Goal: Transaction & Acquisition: Purchase product/service

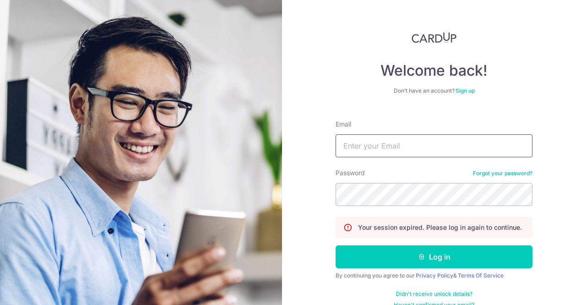
click at [372, 154] on input "Email" at bounding box center [434, 145] width 197 height 23
type input "nixiak99.kxn@gmail.com"
click at [336, 245] on button "Log in" at bounding box center [434, 256] width 197 height 23
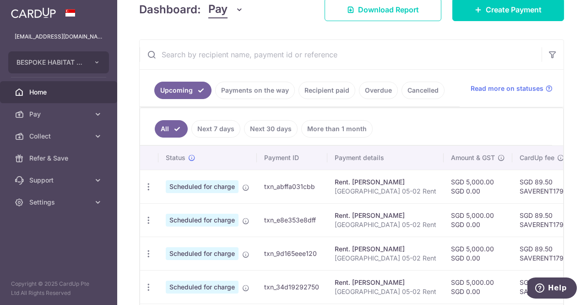
scroll to position [92, 0]
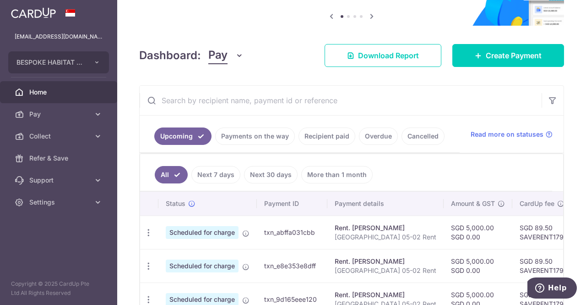
click at [44, 108] on link "Pay" at bounding box center [58, 114] width 117 height 22
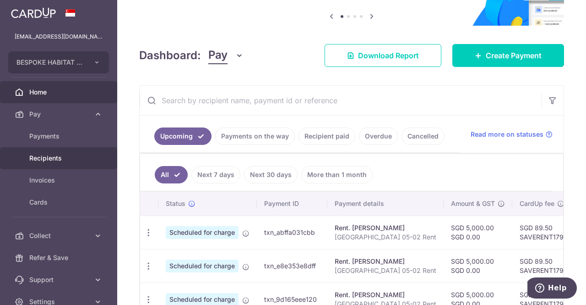
click at [63, 161] on span "Recipients" at bounding box center [59, 157] width 60 height 9
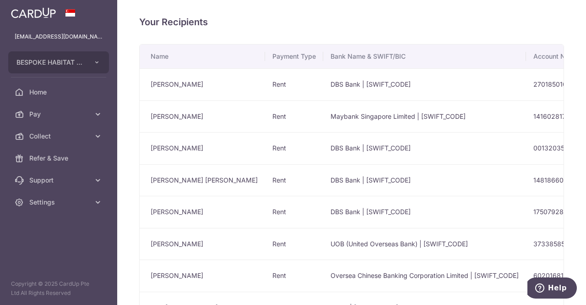
click at [43, 111] on span "Pay" at bounding box center [59, 113] width 60 height 9
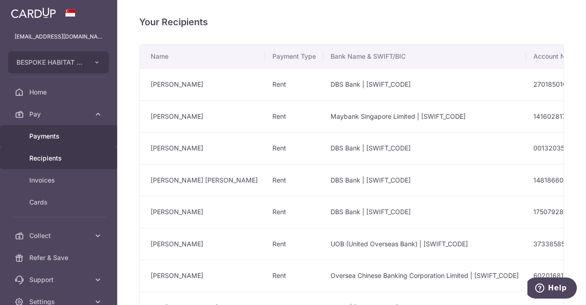
click at [50, 137] on span "Payments" at bounding box center [59, 135] width 60 height 9
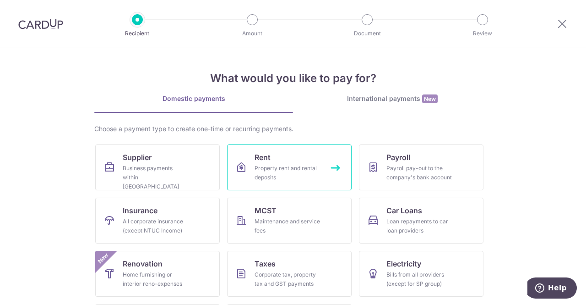
click at [255, 159] on span "Rent" at bounding box center [263, 157] width 16 height 11
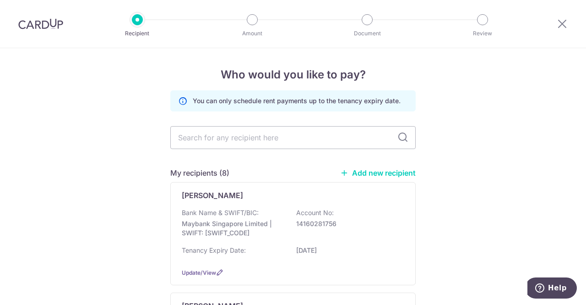
scroll to position [46, 0]
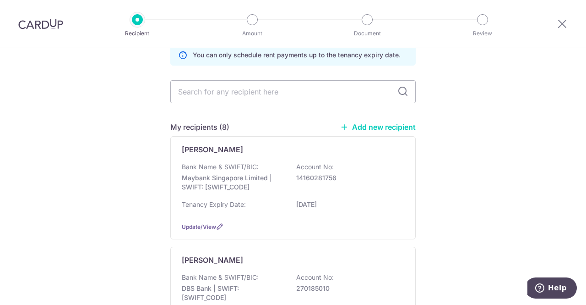
click at [246, 177] on p "Maybank Singapore Limited | SWIFT: [SWIFT_CODE]" at bounding box center [233, 182] width 103 height 18
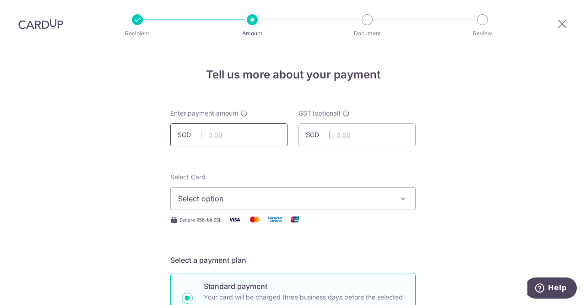
click at [222, 137] on input "text" at bounding box center [228, 134] width 117 height 23
click at [220, 136] on input "text" at bounding box center [228, 134] width 117 height 23
type input "6,700.00"
type input "0.00"
click at [246, 207] on button "Select option" at bounding box center [293, 198] width 246 height 23
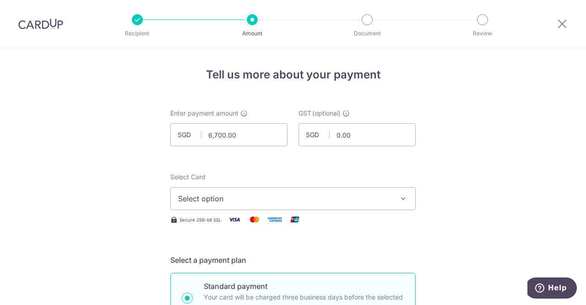
click at [246, 207] on button "Select option" at bounding box center [293, 198] width 246 height 23
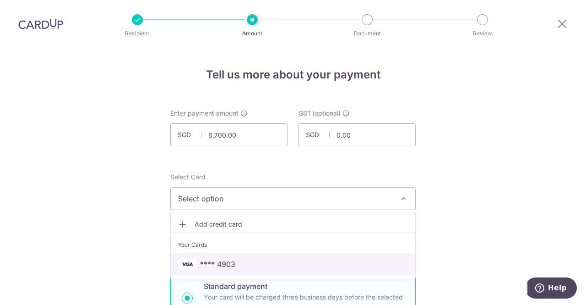
click at [219, 265] on span "**** 4903" at bounding box center [217, 263] width 35 height 11
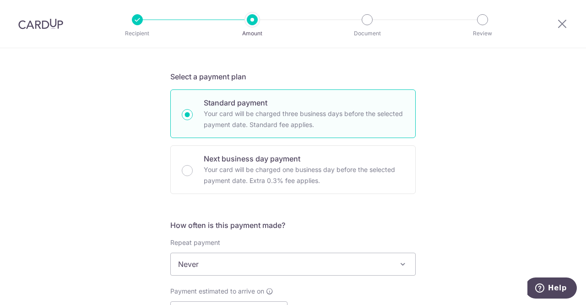
scroll to position [275, 0]
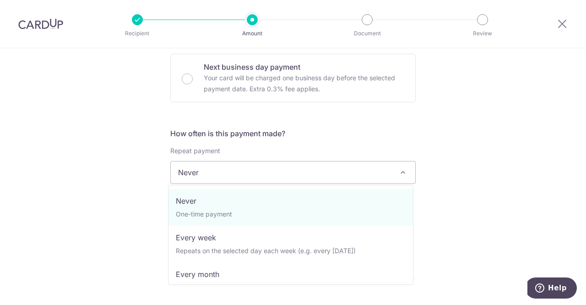
click at [246, 170] on span "Never" at bounding box center [293, 172] width 245 height 22
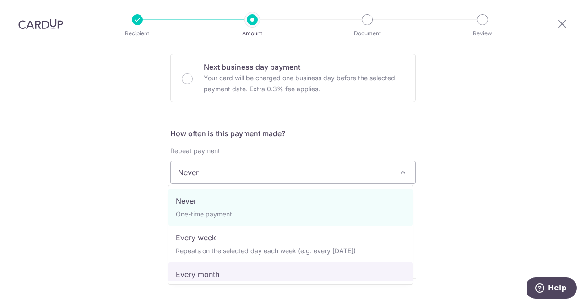
select select "3"
type input "16/01/2028"
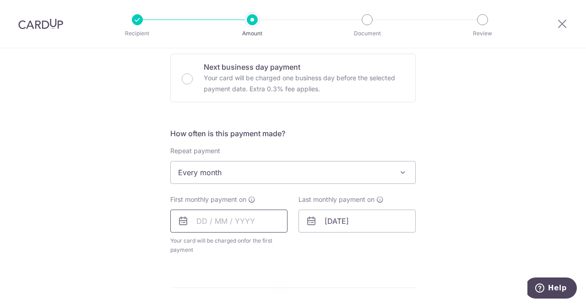
click at [199, 219] on input "text" at bounding box center [228, 220] width 117 height 23
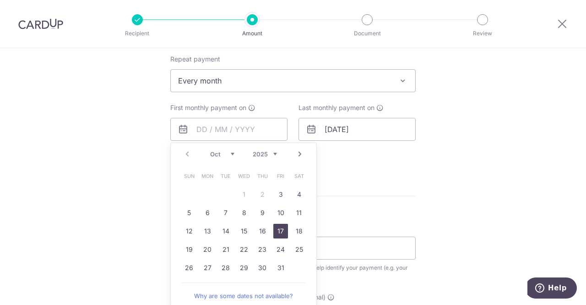
click at [285, 232] on link "17" at bounding box center [280, 231] width 15 height 15
type input "17/10/2025"
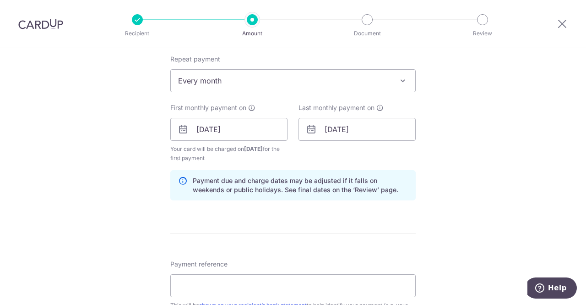
scroll to position [458, 0]
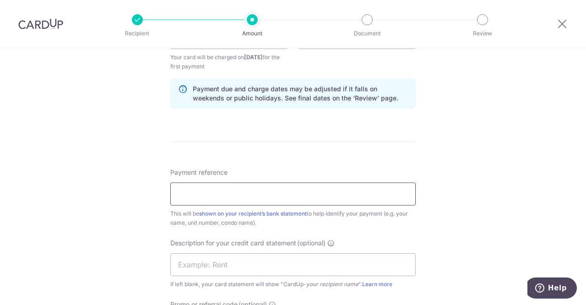
click at [235, 191] on input "Payment reference" at bounding box center [293, 193] width 246 height 23
click at [227, 264] on input "text" at bounding box center [293, 264] width 246 height 23
paste input "EG0115 RENT"
type input "EG0115 RENT"
click at [214, 192] on input "Payment reference" at bounding box center [293, 193] width 246 height 23
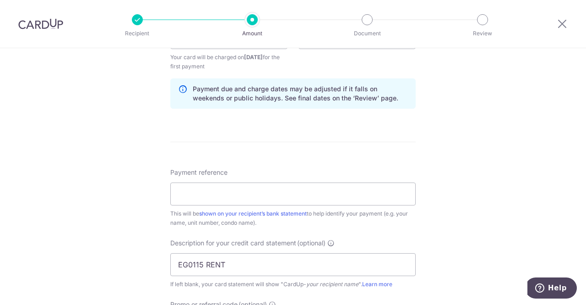
click at [322, 158] on form "Enter payment amount SGD 6,700.00 6700.00 GST (optional) SGD 0.00 0.00 Select C…" at bounding box center [293, 66] width 246 height 833
click at [239, 194] on input "Payment reference" at bounding box center [293, 193] width 246 height 23
paste input "Emerald Garden 01-15 Rent"
type input "Emerald Garden 01-15 Rent"
click at [150, 206] on div "Tell us more about your payment Enter payment amount SGD 6,700.00 6700.00 GST (…" at bounding box center [293, 58] width 586 height 937
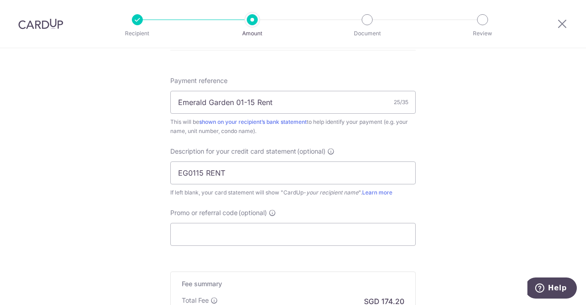
scroll to position [596, 0]
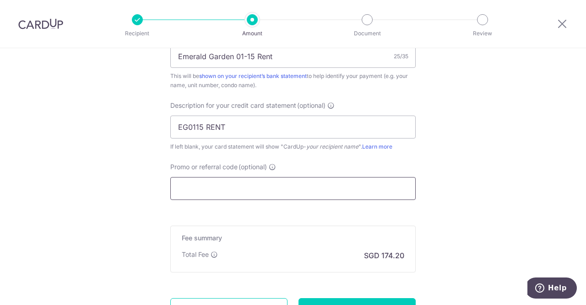
click at [224, 187] on input "Promo or referral code (optional)" at bounding box center [293, 188] width 246 height 23
paste input "SAVERENT179"
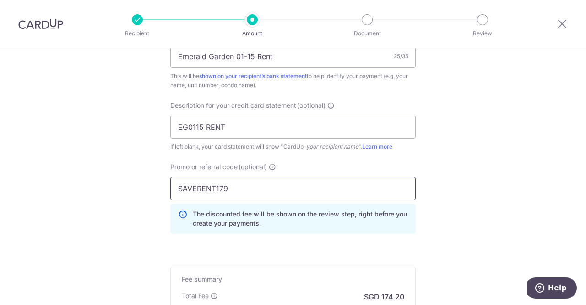
scroll to position [687, 0]
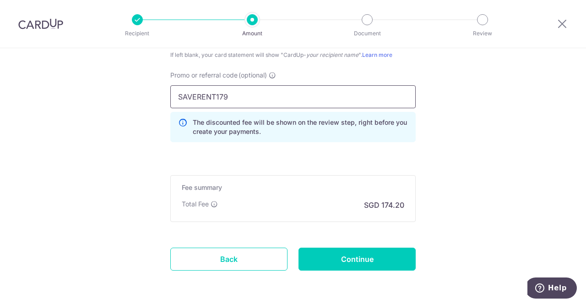
type input "SAVERENT179"
click at [349, 262] on input "Continue" at bounding box center [357, 258] width 117 height 23
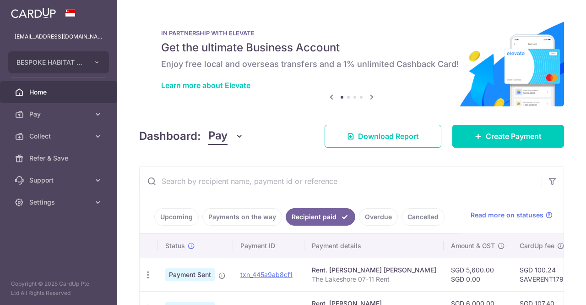
scroll to position [0, 137]
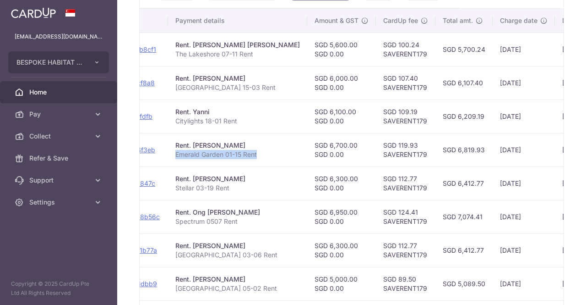
drag, startPoint x: 174, startPoint y: 153, endPoint x: 256, endPoint y: 150, distance: 81.6
click at [256, 150] on p "Emerald Garden 01-15 Rent" at bounding box center [237, 154] width 125 height 9
copy p "Emerald Garden 01-15 Rent"
click at [376, 156] on td "SGD 119.93 SAVERENT179" at bounding box center [406, 149] width 60 height 33
click at [376, 153] on td "SGD 119.93 SAVERENT179" at bounding box center [406, 149] width 60 height 33
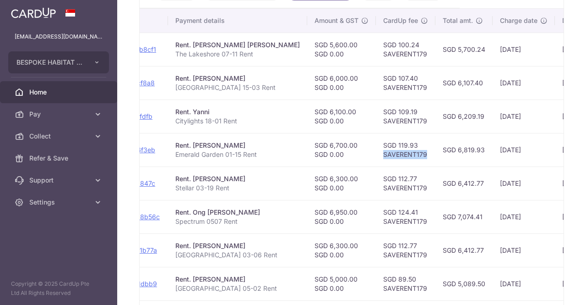
click at [376, 153] on td "SGD 119.93 SAVERENT179" at bounding box center [406, 149] width 60 height 33
copy td "SAVERENT179"
click at [215, 246] on div "Rent. Junardi Sarmali" at bounding box center [237, 245] width 125 height 9
drag, startPoint x: 174, startPoint y: 250, endPoint x: 237, endPoint y: 249, distance: 63.2
click at [238, 250] on p "Simsville 03-06 Rent" at bounding box center [237, 254] width 125 height 9
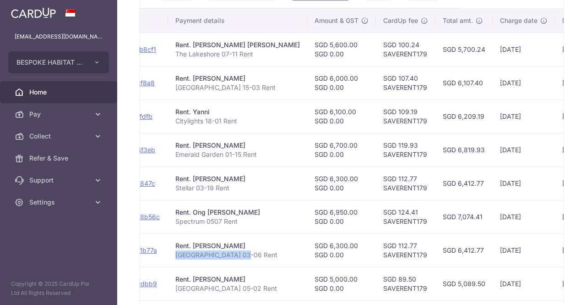
copy p "Simsville 03-06 Rent"
click at [376, 250] on td "SGD 112.77 SAVERENT179" at bounding box center [406, 249] width 60 height 33
click at [376, 249] on td "SGD 112.77 SAVERENT179" at bounding box center [406, 249] width 60 height 33
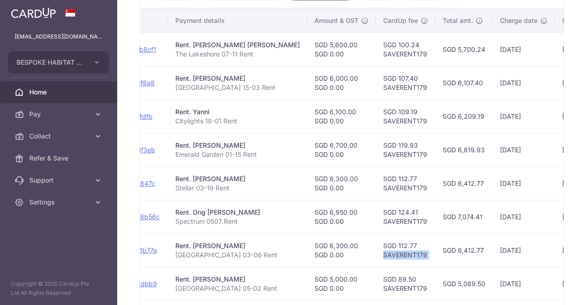
copy tr "SAVERENT179"
drag, startPoint x: 206, startPoint y: 216, endPoint x: 197, endPoint y: 204, distance: 15.0
click at [197, 204] on td "Rent. Ong Siok Giok Spectrum 0507 Rent" at bounding box center [237, 216] width 139 height 33
click at [235, 214] on div "Rent. Ong Siok Giok" at bounding box center [237, 212] width 125 height 9
drag, startPoint x: 238, startPoint y: 219, endPoint x: 174, endPoint y: 222, distance: 63.7
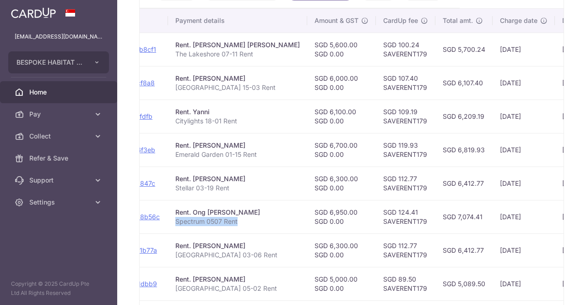
click at [175, 222] on p "Spectrum 0507 Rent" at bounding box center [237, 221] width 125 height 9
copy p "Spectrum 0507 Rent"
click at [376, 220] on td "SGD 124.41 SAVERENT179" at bounding box center [406, 216] width 60 height 33
click at [376, 219] on td "SGD 124.41 SAVERENT179" at bounding box center [406, 216] width 60 height 33
copy td "SAVERENT179"
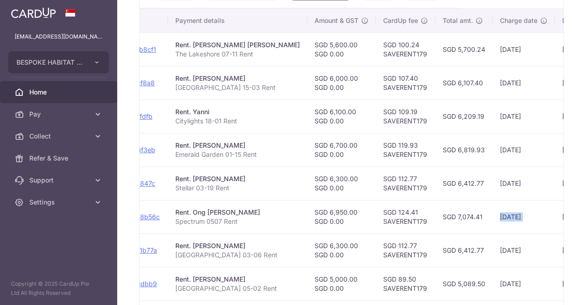
drag, startPoint x: 467, startPoint y: 224, endPoint x: 513, endPoint y: 221, distance: 46.0
click at [516, 223] on tr "PDF Receipt Payment Sent txn_693a0d8b56c Rent. Ong Siok Giok Spectrum 0507 Rent…" at bounding box center [340, 216] width 674 height 33
click at [493, 226] on td "10/09/2025" at bounding box center [524, 216] width 62 height 33
drag, startPoint x: 231, startPoint y: 187, endPoint x: 172, endPoint y: 183, distance: 59.2
click at [172, 183] on td "Rent. Tan Kay Lian Stellar 03-19 Rent" at bounding box center [237, 182] width 139 height 33
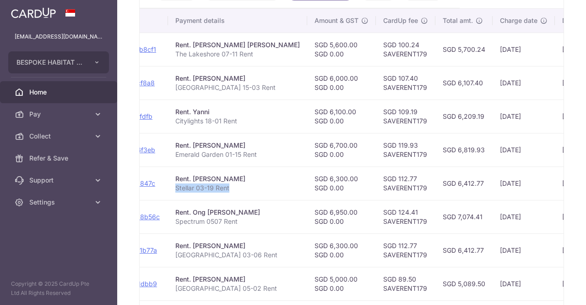
copy p "Stellar 03-19 Rent"
click at [201, 156] on p "Emerald Garden 01-15 Rent" at bounding box center [237, 154] width 125 height 9
click at [209, 151] on p "Emerald Garden 01-15 Rent" at bounding box center [237, 154] width 125 height 9
click at [219, 141] on div "Rent. Ching Hwa Hee" at bounding box center [237, 145] width 125 height 9
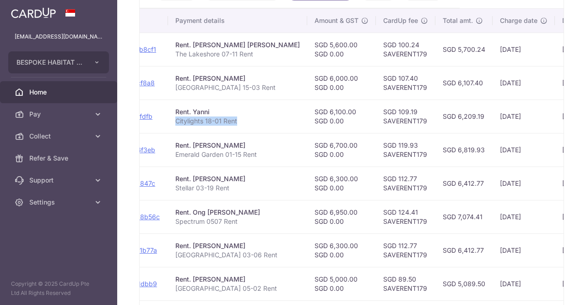
drag, startPoint x: 175, startPoint y: 120, endPoint x: 239, endPoint y: 117, distance: 64.7
click at [239, 117] on p "Citylights 18-01 Rent" at bounding box center [237, 120] width 125 height 9
copy p "Citylights 18-01 Rent"
click at [376, 118] on td "SGD 109.19 SAVERENT179" at bounding box center [406, 115] width 60 height 33
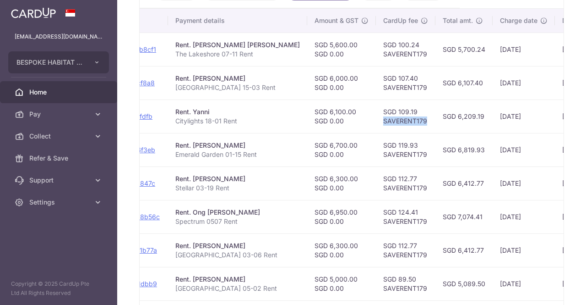
copy td "SAVERENT179"
drag, startPoint x: 239, startPoint y: 84, endPoint x: 175, endPoint y: 84, distance: 64.1
click at [175, 84] on p "Parc Oasis 15-03 Rent" at bounding box center [237, 87] width 125 height 9
copy p "Parc Oasis 15-03 Rent"
click at [376, 118] on td "SGD 109.19 SAVERENT179" at bounding box center [406, 115] width 60 height 33
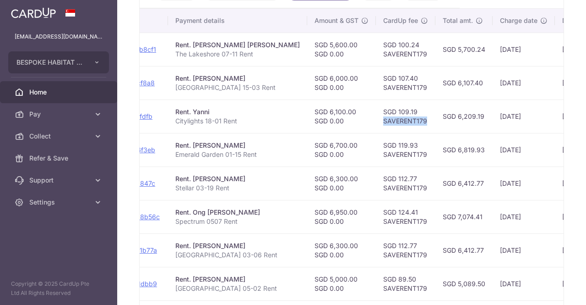
click at [376, 118] on td "SGD 109.19 SAVERENT179" at bounding box center [406, 115] width 60 height 33
click at [202, 49] on p "The Lakeshore 07-11 Rent" at bounding box center [237, 53] width 125 height 9
drag, startPoint x: 175, startPoint y: 50, endPoint x: 253, endPoint y: 53, distance: 78.4
click at [253, 53] on p "The Lakeshore 07-11 Rent" at bounding box center [237, 53] width 125 height 9
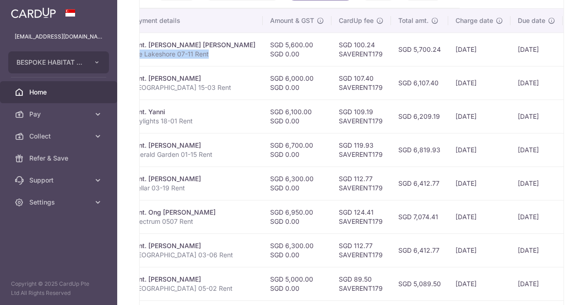
scroll to position [0, 208]
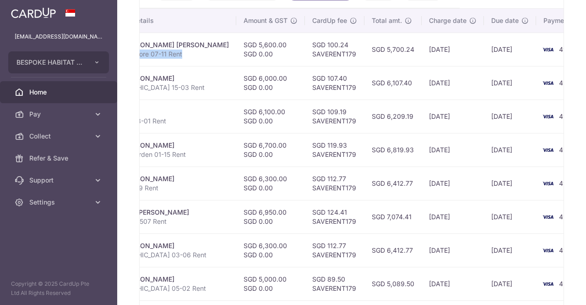
drag, startPoint x: 544, startPoint y: 48, endPoint x: 528, endPoint y: 48, distance: 15.6
click at [529, 48] on tr "PDF Receipt Payment Sent txn_445a9ab8cf1 Rent. Ivan Poh Delong The Lakeshore 07…" at bounding box center [269, 49] width 674 height 33
click at [559, 49] on span "4903" at bounding box center [567, 49] width 16 height 8
click at [422, 168] on td "11/09/2025" at bounding box center [453, 182] width 62 height 33
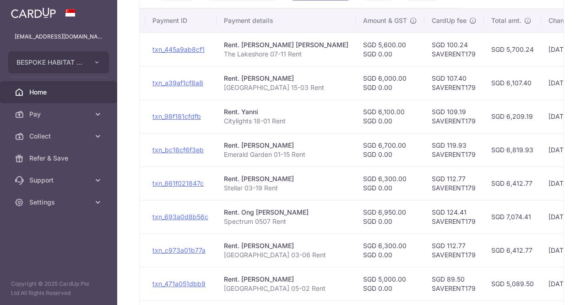
scroll to position [0, 81]
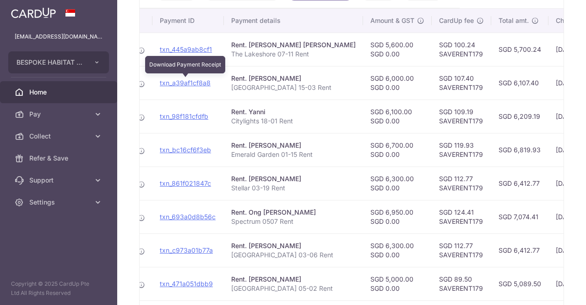
drag, startPoint x: 220, startPoint y: 81, endPoint x: 160, endPoint y: 77, distance: 59.7
click at [160, 77] on tr "PDF Receipt Payment Sent txn_a39af1cf8a8 Download Payment Receipt Rent. Gong Ru…" at bounding box center [396, 82] width 674 height 33
click at [278, 80] on div "Rent. Gong Ruizhen" at bounding box center [293, 78] width 125 height 9
click at [432, 149] on td "SGD 119.93 SAVERENT179" at bounding box center [462, 149] width 60 height 33
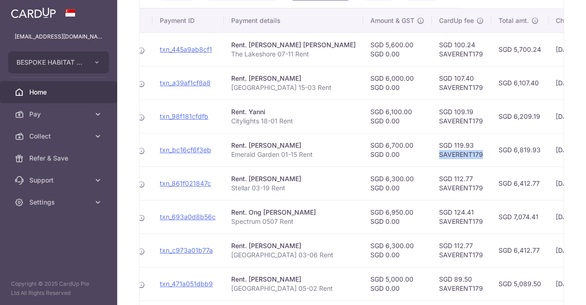
click at [432, 149] on td "SGD 119.93 SAVERENT179" at bounding box center [462, 149] width 60 height 33
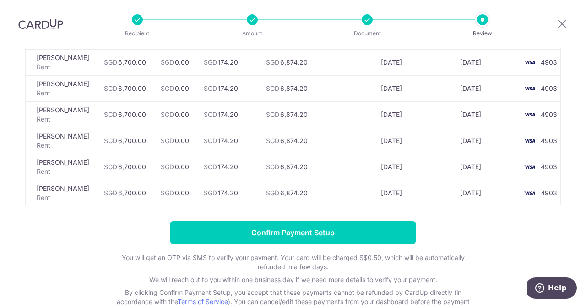
scroll to position [705, 0]
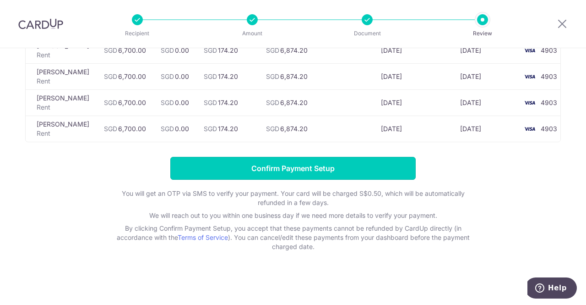
click at [315, 165] on input "Confirm Payment Setup" at bounding box center [293, 168] width 246 height 23
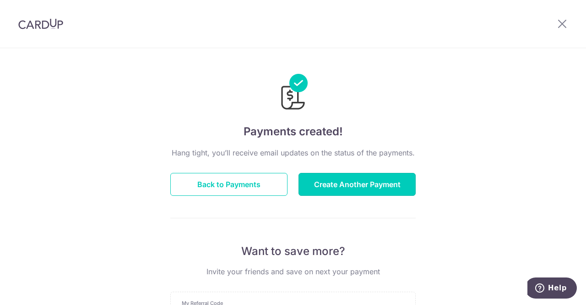
click at [379, 183] on button "Create Another Payment" at bounding box center [357, 184] width 117 height 23
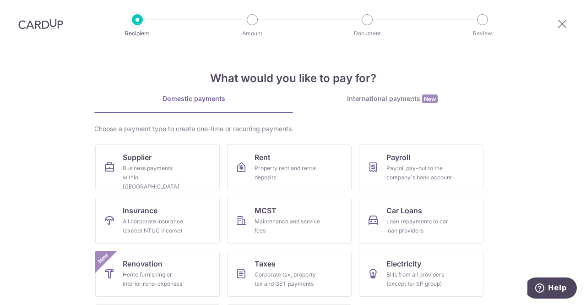
click at [281, 140] on div "Choose a payment type to create one-time or recurring payments. Supplier Busine…" at bounding box center [293, 240] width 398 height 233
click at [284, 153] on link "Rent Property rent and rental deposits" at bounding box center [289, 167] width 125 height 46
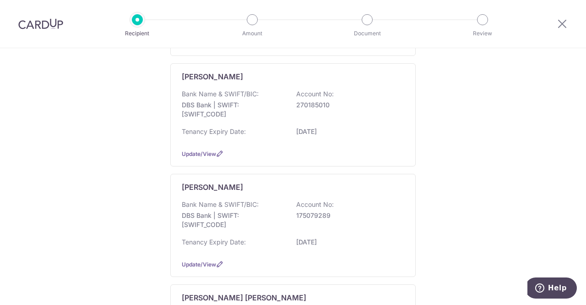
scroll to position [366, 0]
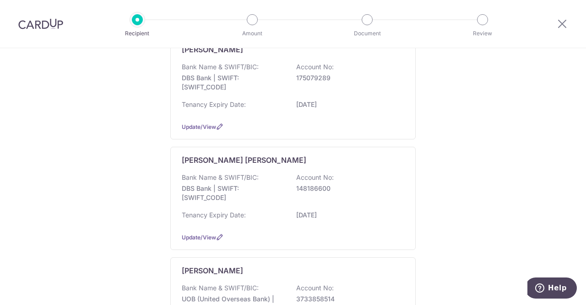
click at [233, 276] on div "[PERSON_NAME] Bank Name & SWIFT/BIC: UOB (United Overseas Bank) | SWIFT: [SWIFT…" at bounding box center [293, 308] width 246 height 103
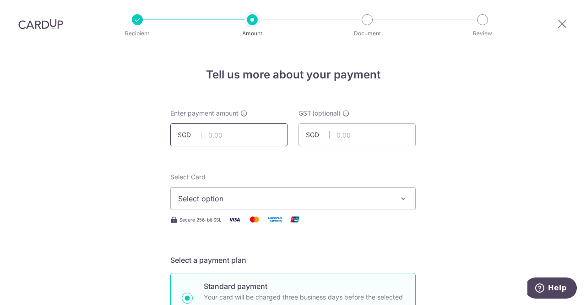
click at [212, 135] on input "text" at bounding box center [228, 134] width 117 height 23
type input "6,300.00"
type input "0.00"
click at [245, 192] on button "Select option" at bounding box center [293, 198] width 246 height 23
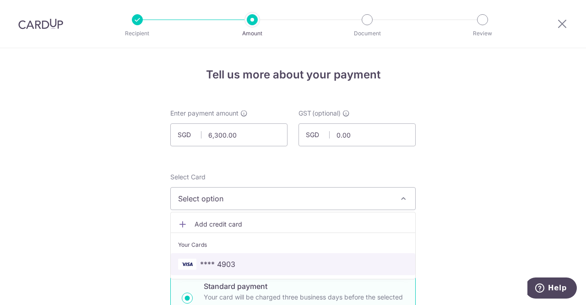
click at [235, 257] on link "**** 4903" at bounding box center [293, 264] width 245 height 22
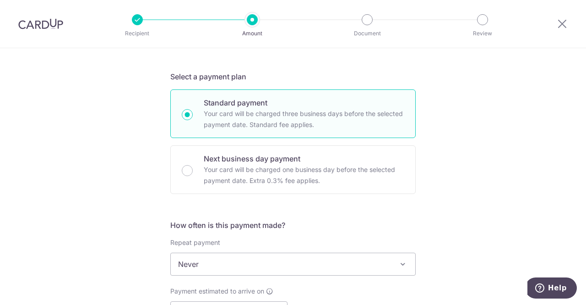
scroll to position [229, 0]
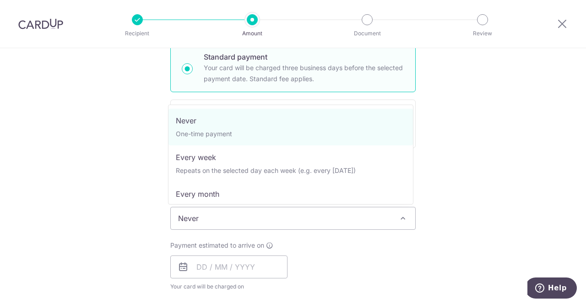
click at [191, 221] on span "Never" at bounding box center [293, 218] width 245 height 22
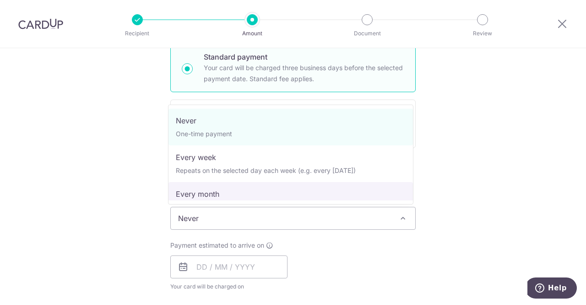
select select "3"
type input "14/05/2030"
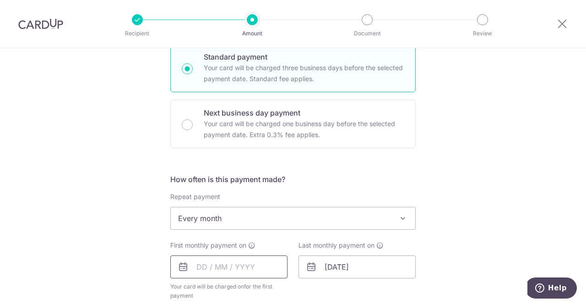
click at [200, 270] on input "text" at bounding box center [228, 266] width 117 height 23
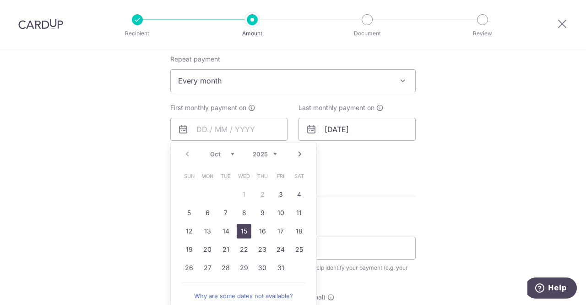
drag, startPoint x: 241, startPoint y: 230, endPoint x: 357, endPoint y: 18, distance: 241.1
click at [241, 230] on link "15" at bounding box center [244, 231] width 15 height 15
type input "[DATE]"
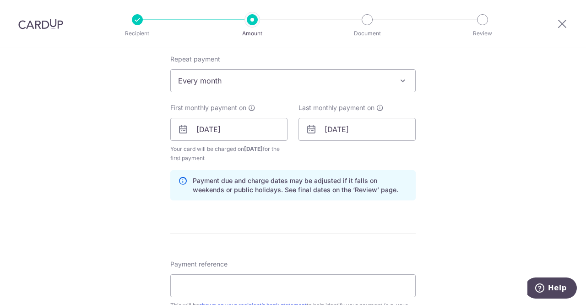
scroll to position [412, 0]
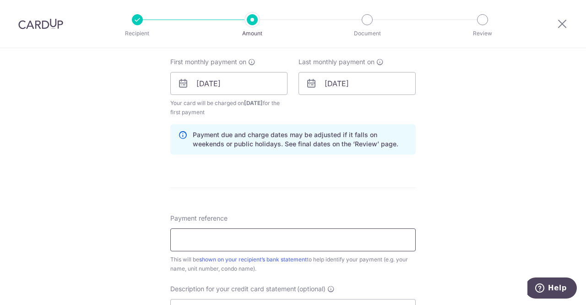
click at [229, 241] on input "Payment reference" at bounding box center [293, 239] width 246 height 23
click at [241, 240] on input "Payment reference" at bounding box center [293, 239] width 246 height 23
paste input "SIMSVILLE 0306"
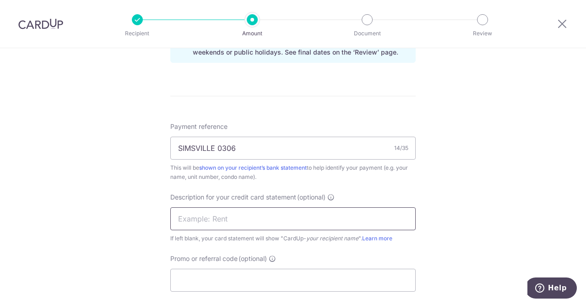
click at [281, 221] on input "text" at bounding box center [293, 218] width 246 height 23
drag, startPoint x: 239, startPoint y: 148, endPoint x: 151, endPoint y: 151, distance: 88.5
click at [151, 151] on div "Tell us more about your payment Enter payment amount SGD 6,300.00 6300.00 GST (…" at bounding box center [293, 12] width 586 height 937
paste input "imsville 03-06 Rent"
type input "[GEOGRAPHIC_DATA] 03-06 Rent"
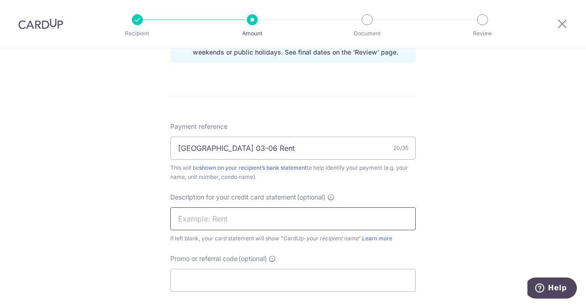
drag, startPoint x: 221, startPoint y: 218, endPoint x: 230, endPoint y: 212, distance: 10.9
click at [221, 218] on input "text" at bounding box center [293, 218] width 246 height 23
paste input "SIMSVILLE 0306"
type input "SIMSVILLE 0306"
click at [115, 228] on div "Tell us more about your payment Enter payment amount SGD 6,300.00 6300.00 GST (…" at bounding box center [293, 12] width 586 height 937
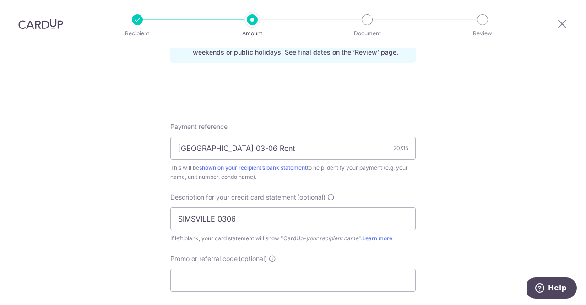
scroll to position [550, 0]
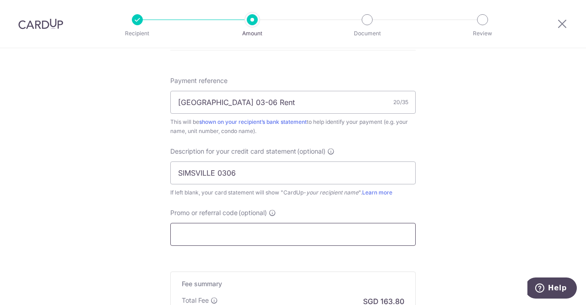
click at [224, 237] on input "Promo or referral code (optional)" at bounding box center [293, 234] width 246 height 23
paste input "SAVERENT179"
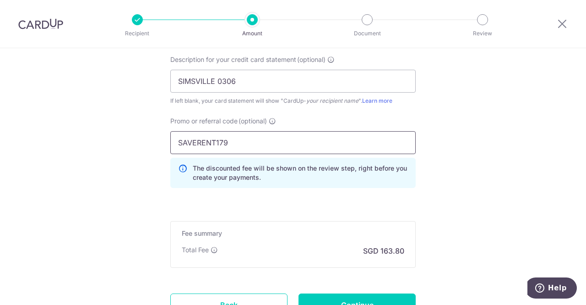
scroll to position [687, 0]
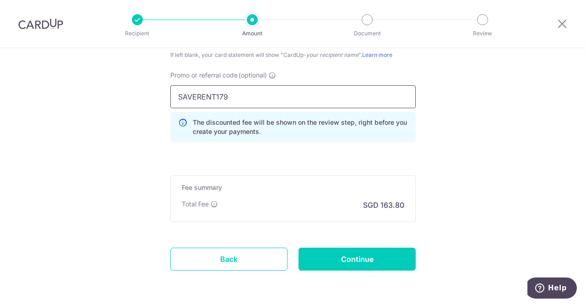
type input "SAVERENT179"
click at [387, 258] on input "Continue" at bounding box center [357, 258] width 117 height 23
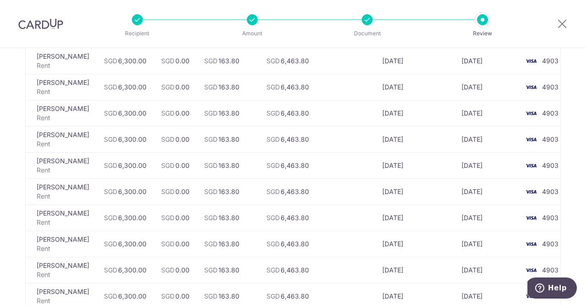
scroll to position [1432, 0]
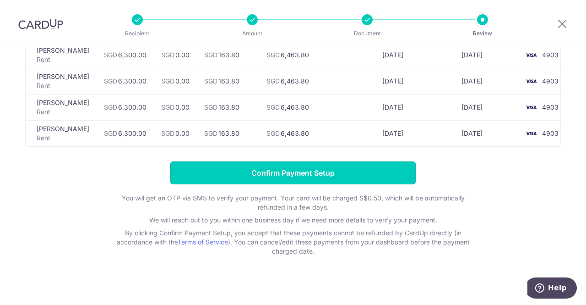
click at [342, 166] on input "Confirm Payment Setup" at bounding box center [293, 172] width 246 height 23
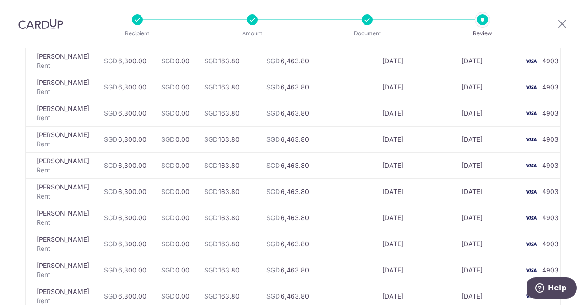
scroll to position [1432, 0]
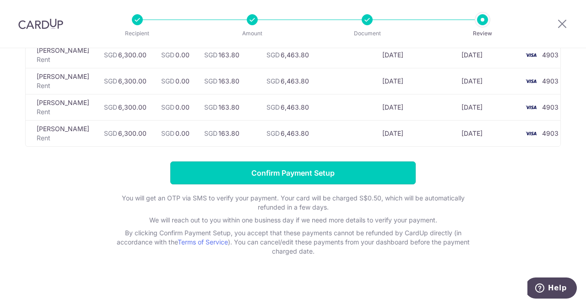
click at [344, 168] on input "Confirm Payment Setup" at bounding box center [293, 172] width 246 height 23
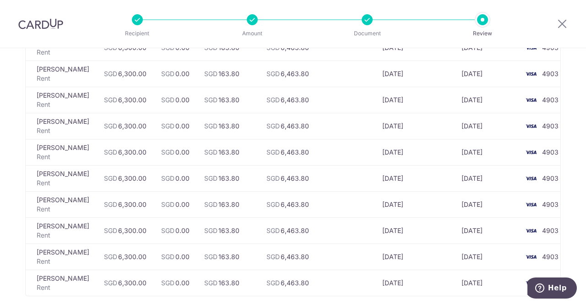
scroll to position [1432, 0]
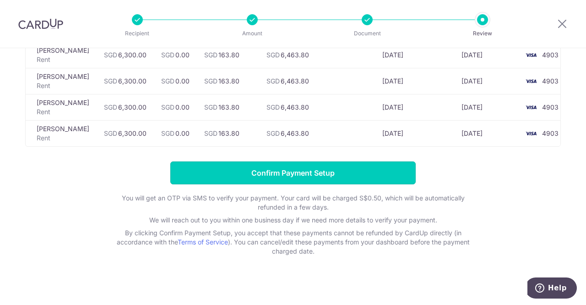
click at [346, 170] on input "Confirm Payment Setup" at bounding box center [293, 172] width 246 height 23
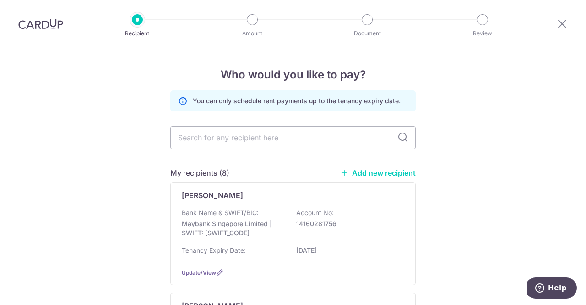
click at [57, 29] on img at bounding box center [40, 23] width 45 height 11
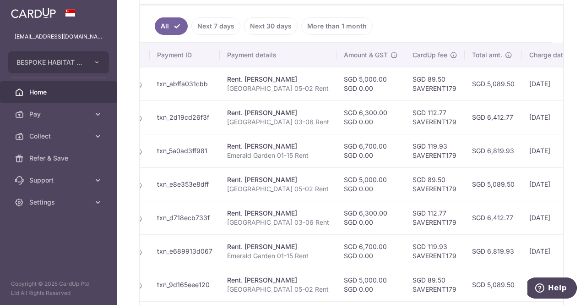
scroll to position [0, 122]
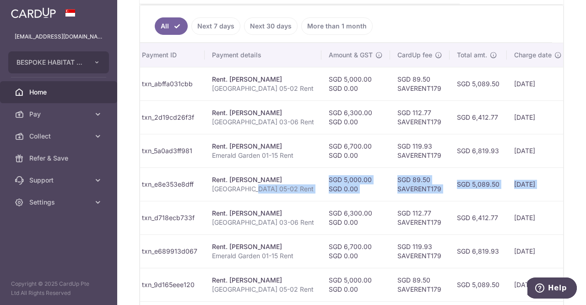
drag, startPoint x: 375, startPoint y: 184, endPoint x: 550, endPoint y: 167, distance: 175.4
click at [550, 167] on tr "Update payment Cancel payment Scheduled for charge txn_e8e353e8dff Rent. [PERSO…" at bounding box center [354, 183] width 673 height 33
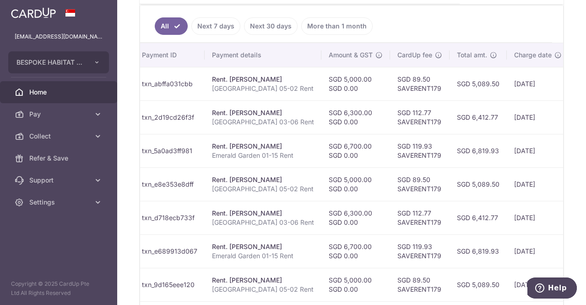
click at [469, 156] on td "SGD 6,819.93" at bounding box center [478, 150] width 57 height 33
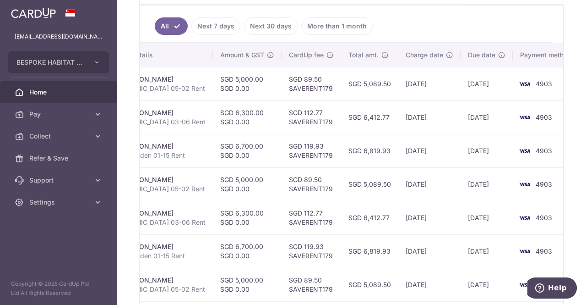
drag, startPoint x: 421, startPoint y: 122, endPoint x: 468, endPoint y: 115, distance: 47.2
click at [469, 114] on tr "Update payment Cancel payment Scheduled for charge txn_2d19cd26f3f Rent. [PERSO…" at bounding box center [245, 116] width 673 height 33
click at [468, 116] on td "[DATE]" at bounding box center [487, 116] width 52 height 33
click at [465, 119] on td "[DATE]" at bounding box center [487, 116] width 52 height 33
click at [471, 113] on td "[DATE]" at bounding box center [487, 116] width 52 height 33
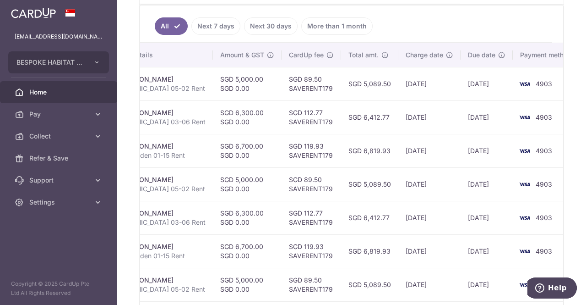
click at [60, 113] on span "Pay" at bounding box center [59, 113] width 60 height 9
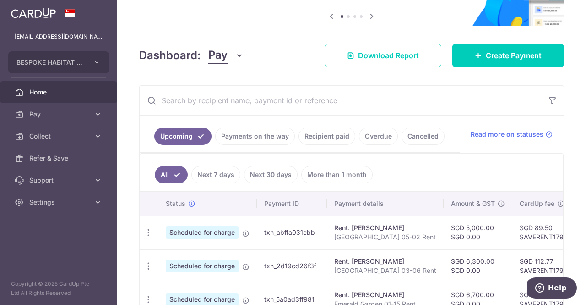
scroll to position [229, 0]
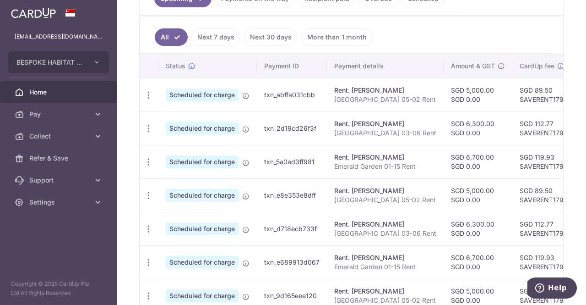
click at [43, 114] on span "Pay" at bounding box center [59, 113] width 60 height 9
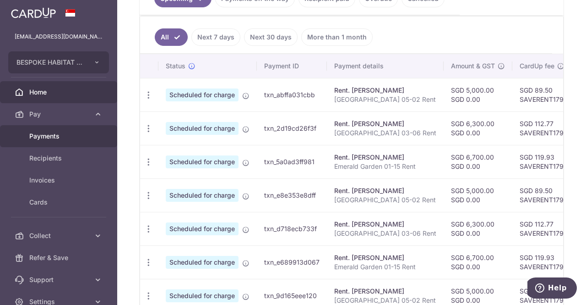
click at [63, 142] on link "Payments" at bounding box center [58, 136] width 117 height 22
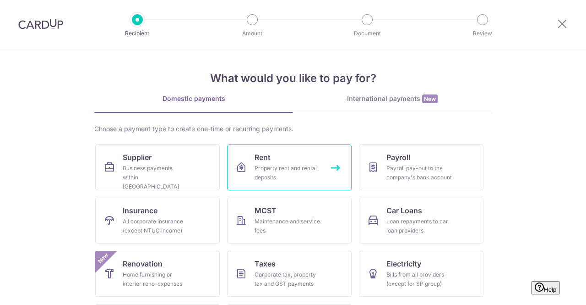
click at [290, 164] on div "Property rent and rental deposits" at bounding box center [288, 173] width 66 height 18
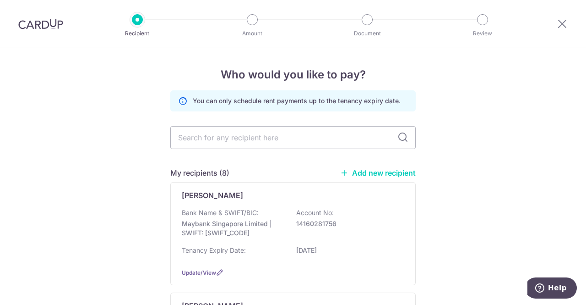
click at [226, 140] on input "text" at bounding box center [293, 137] width 246 height 23
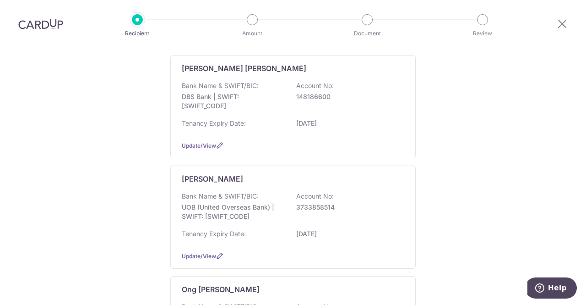
scroll to position [550, 0]
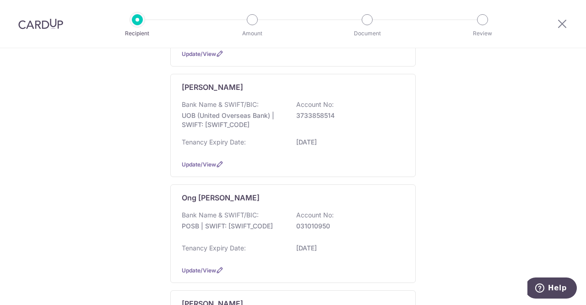
click at [240, 224] on p "POSB | SWIFT: [SWIFT_CODE]" at bounding box center [233, 225] width 103 height 9
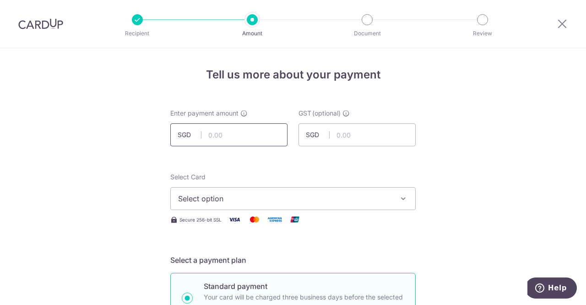
click at [223, 140] on input "text" at bounding box center [228, 134] width 117 height 23
type input "6,950.00"
type input "0.00"
click at [226, 198] on span "Select option" at bounding box center [284, 198] width 213 height 11
click at [213, 201] on span "Select option" at bounding box center [284, 198] width 213 height 11
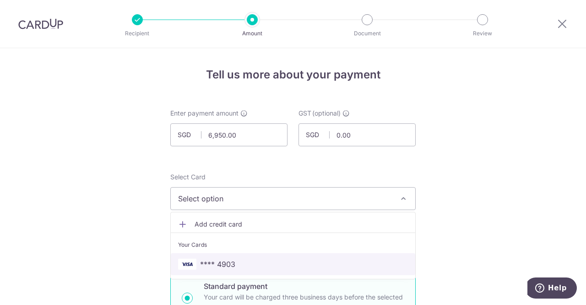
click at [215, 261] on span "**** 4903" at bounding box center [217, 263] width 35 height 11
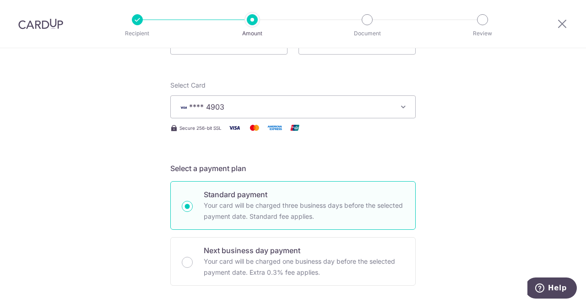
scroll to position [183, 0]
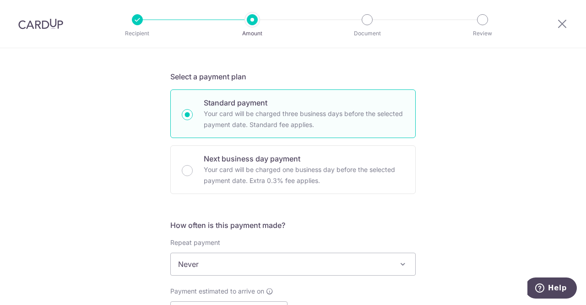
click at [204, 265] on span "Never" at bounding box center [293, 264] width 245 height 22
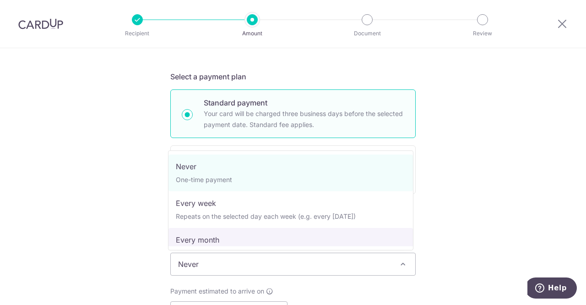
select select "3"
type input "[DATE]"
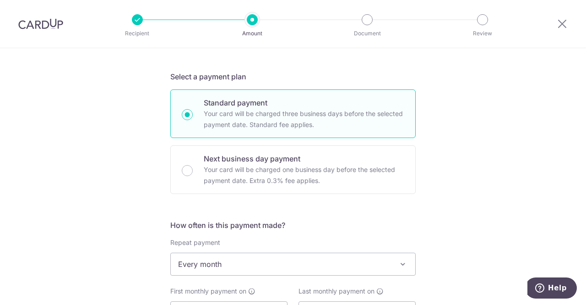
scroll to position [275, 0]
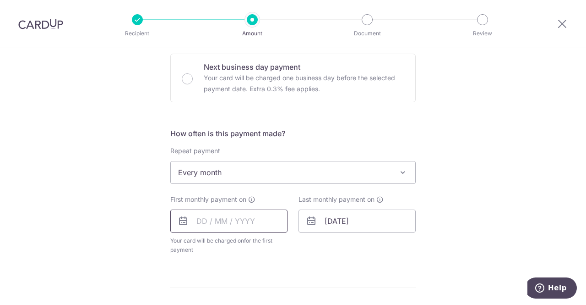
click at [202, 218] on input "text" at bounding box center [228, 220] width 117 height 23
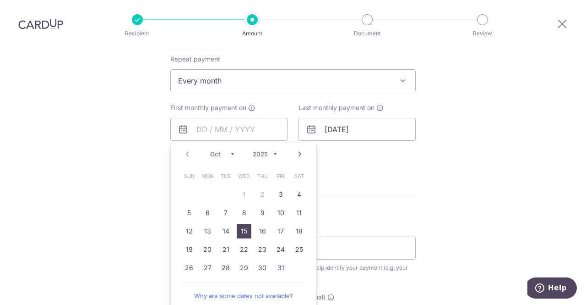
click at [242, 230] on link "15" at bounding box center [244, 231] width 15 height 15
type input "15/10/2025"
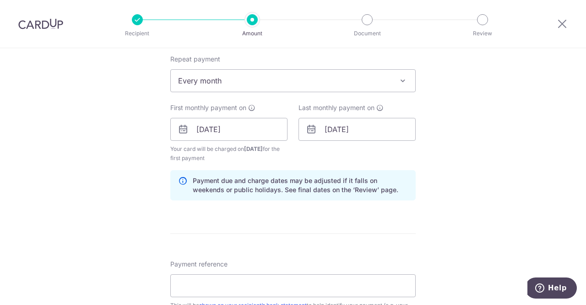
click at [472, 185] on div "Tell us more about your payment Enter payment amount SGD 6,950.00 6950.00 GST (…" at bounding box center [293, 150] width 586 height 937
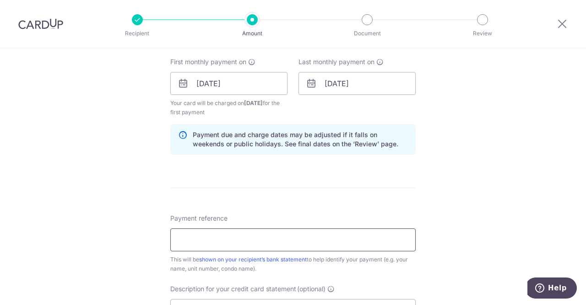
click at [257, 238] on input "Payment reference" at bounding box center [293, 239] width 246 height 23
paste input "Spectrum 0507 Rent"
click at [175, 237] on input "Spectrum 0507 Rent" at bounding box center [293, 239] width 246 height 23
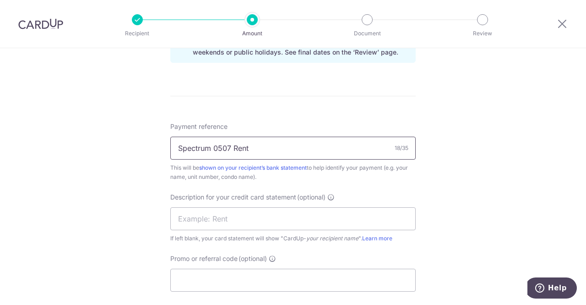
type input "Spectrum 0507 Rent"
click at [188, 220] on input "text" at bounding box center [293, 218] width 246 height 23
click at [274, 223] on input "text" at bounding box center [293, 218] width 246 height 23
paste input "SPECTRUM 0507"
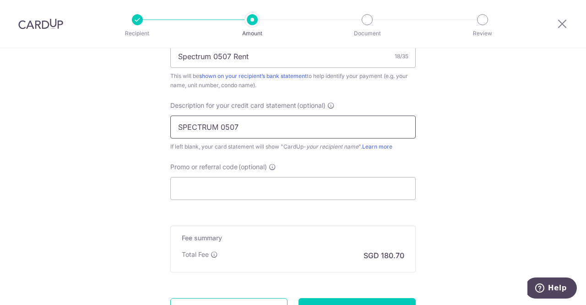
type input "SPECTRUM 0507"
click at [224, 191] on input "Promo or referral code (optional)" at bounding box center [293, 188] width 246 height 23
paste input "SAVERENT179"
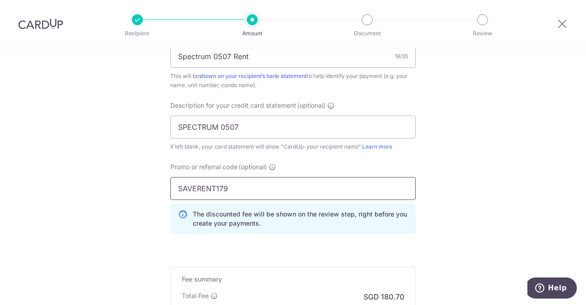
scroll to position [687, 0]
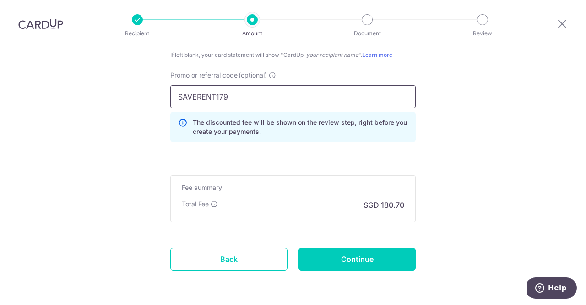
type input "SAVERENT179"
click at [354, 262] on input "Continue" at bounding box center [357, 258] width 117 height 23
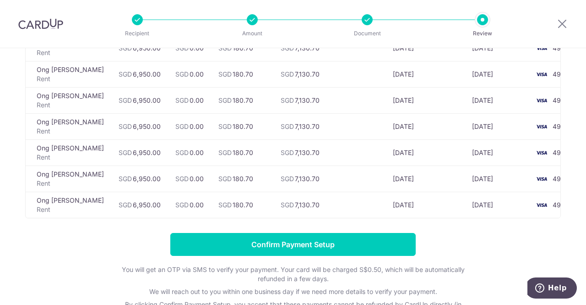
scroll to position [1168, 0]
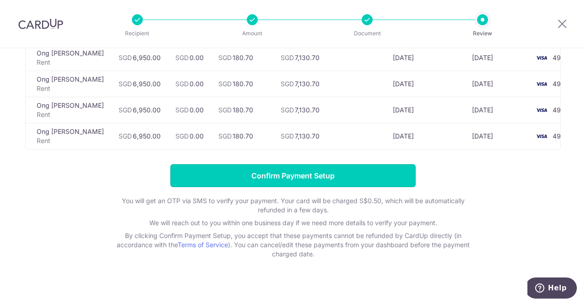
click at [337, 164] on input "Confirm Payment Setup" at bounding box center [293, 175] width 246 height 23
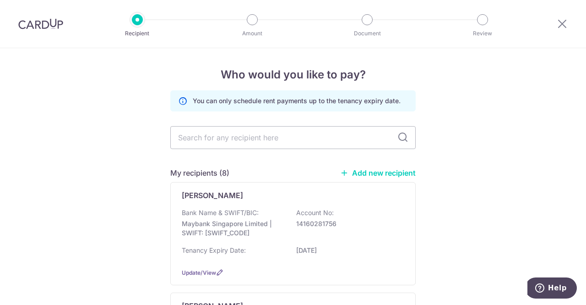
click at [26, 29] on img at bounding box center [40, 23] width 45 height 11
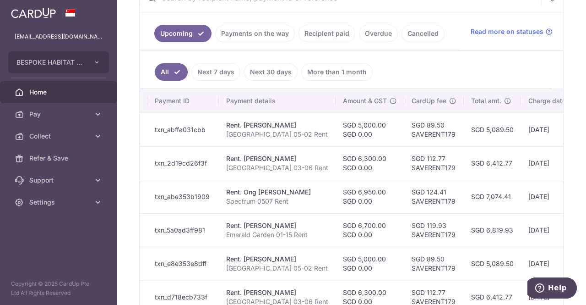
scroll to position [0, 115]
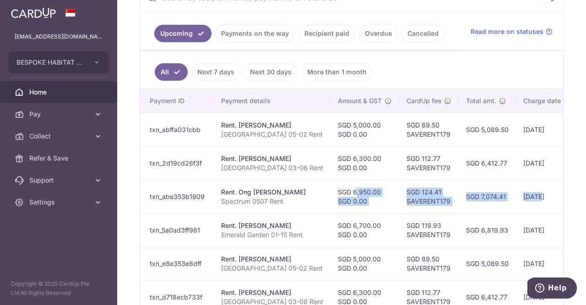
drag, startPoint x: 441, startPoint y: 189, endPoint x: 508, endPoint y: 183, distance: 67.6
click at [514, 184] on tr "Update payment Cancel payment Scheduled for charge txn_abe353b1909 Rent. Ong Si…" at bounding box center [363, 196] width 675 height 33
click at [487, 186] on td "SGD 7,074.41" at bounding box center [487, 196] width 57 height 33
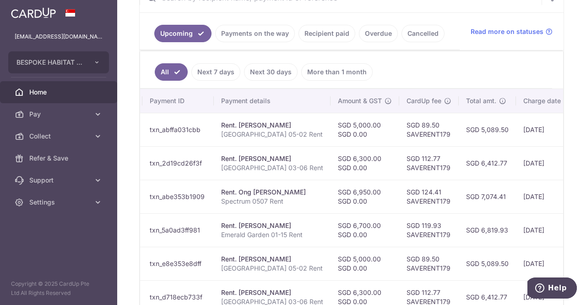
click at [53, 116] on span "Pay" at bounding box center [59, 113] width 60 height 9
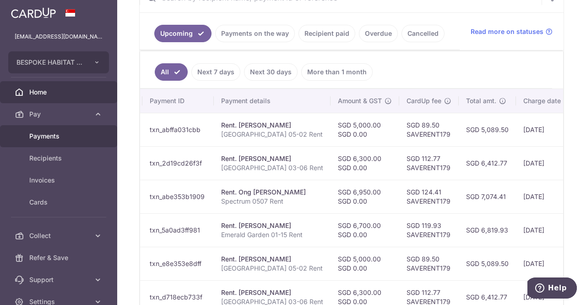
click at [61, 138] on span "Payments" at bounding box center [59, 135] width 60 height 9
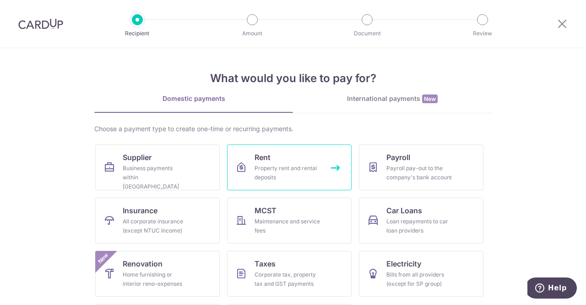
click at [299, 164] on div "Property rent and rental deposits" at bounding box center [288, 173] width 66 height 18
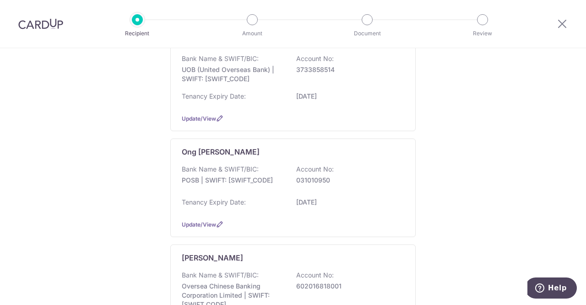
scroll to position [687, 0]
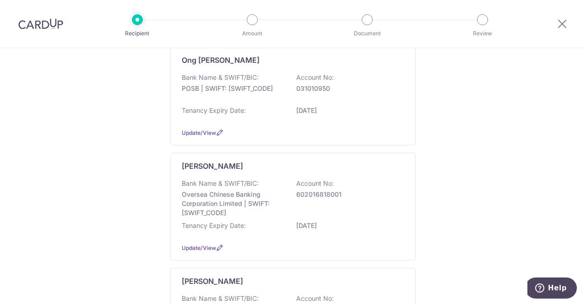
click at [231, 185] on div "Bank Name & SWIFT/BIC: Oversea Chinese Banking Corporation Limited | SWIFT: [SW…" at bounding box center [293, 198] width 223 height 38
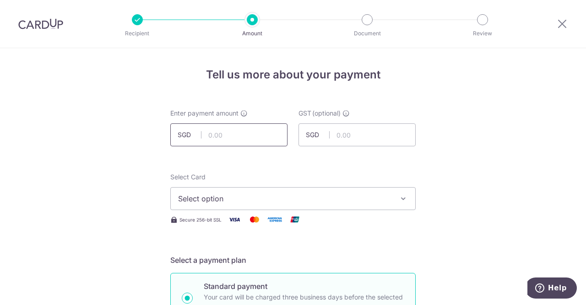
click at [228, 135] on input "text" at bounding box center [228, 134] width 117 height 23
click at [225, 137] on input "text" at bounding box center [228, 134] width 117 height 23
type input "6,300.00"
click at [337, 138] on input "text" at bounding box center [357, 134] width 117 height 23
type input "0.00"
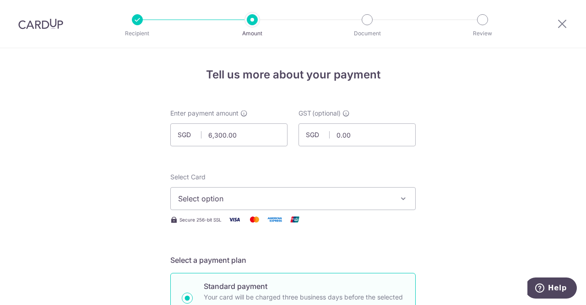
click at [231, 199] on span "Select option" at bounding box center [284, 198] width 213 height 11
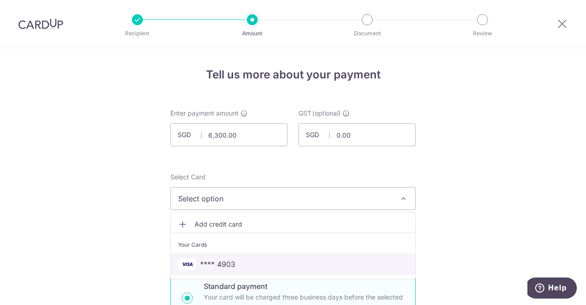
drag, startPoint x: 235, startPoint y: 264, endPoint x: 227, endPoint y: 260, distance: 8.6
click at [235, 264] on span "**** 4903" at bounding box center [293, 263] width 230 height 11
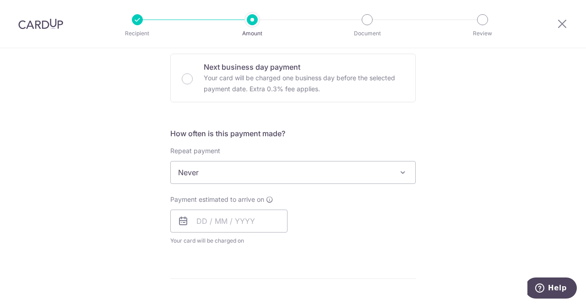
scroll to position [183, 0]
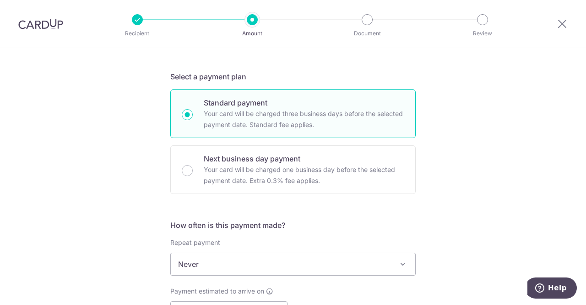
click at [198, 265] on span "Never" at bounding box center [293, 264] width 245 height 22
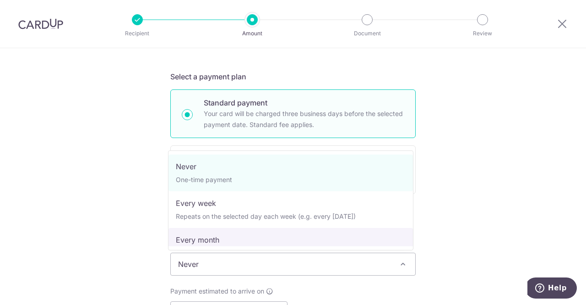
select select "3"
type input "15/06/2030"
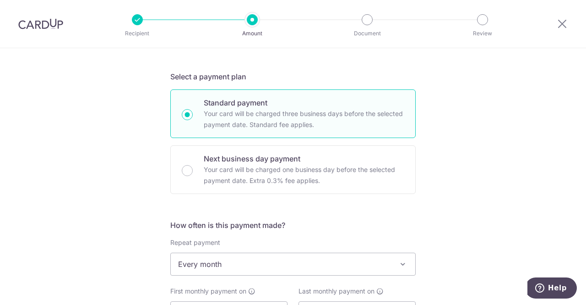
scroll to position [229, 0]
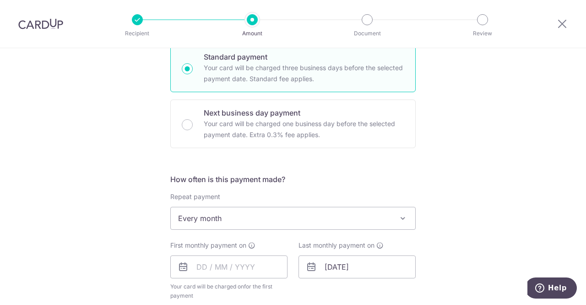
click at [202, 215] on span "Every month" at bounding box center [293, 218] width 245 height 22
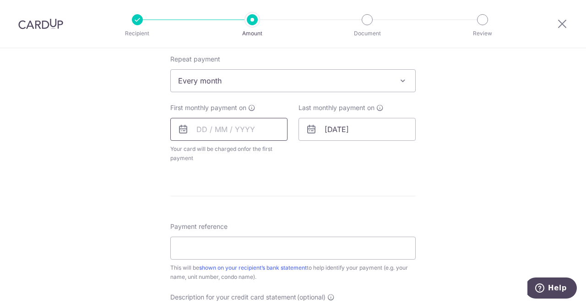
click at [199, 132] on input "text" at bounding box center [228, 129] width 117 height 23
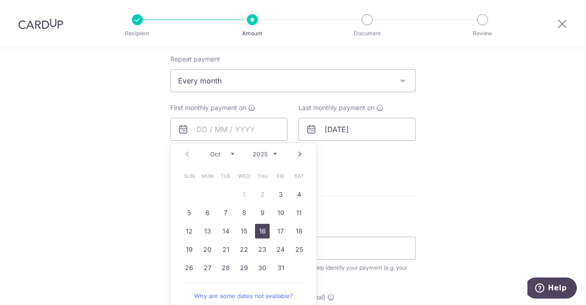
click at [268, 229] on td "16" at bounding box center [262, 231] width 18 height 18
type input "16/10/2025"
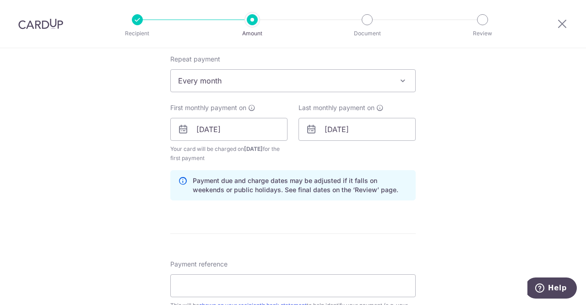
click at [414, 160] on div "Last monthly payment on 15/06/2030" at bounding box center [357, 133] width 128 height 60
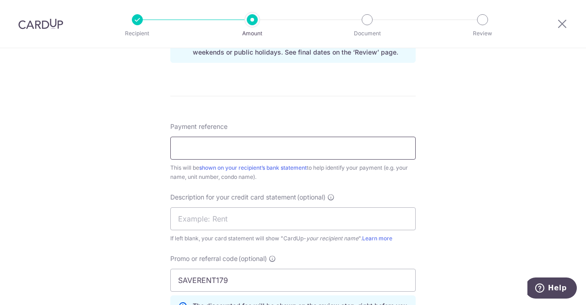
click at [224, 153] on input "Payment reference" at bounding box center [293, 148] width 246 height 23
paste input "Stellar 03-19 Rent"
type input "Stellar 03-19 Rent"
click at [228, 224] on input "text" at bounding box center [293, 218] width 246 height 23
click at [231, 212] on input "text" at bounding box center [293, 218] width 246 height 23
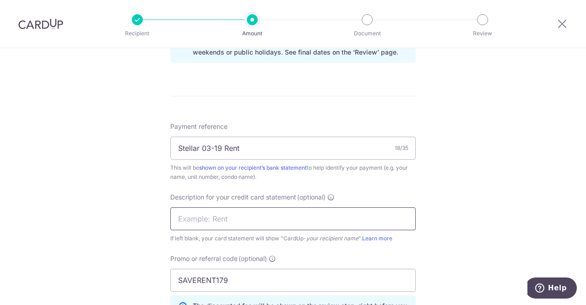
paste input "STELLAR319 RENT"
click at [175, 216] on input "STELLAR319 RENT" at bounding box center [293, 218] width 246 height 23
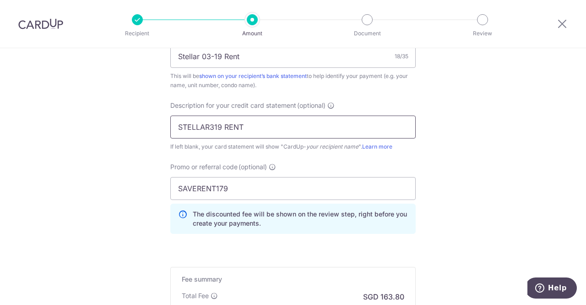
scroll to position [687, 0]
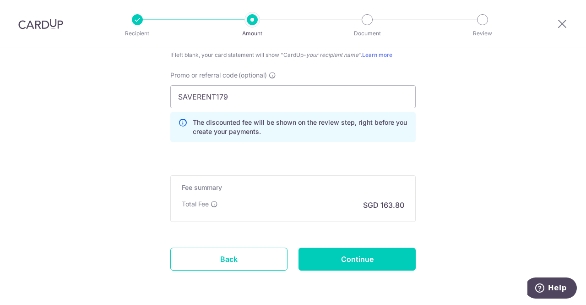
type input "STELLAR319 RENT"
click at [383, 257] on input "Continue" at bounding box center [357, 258] width 117 height 23
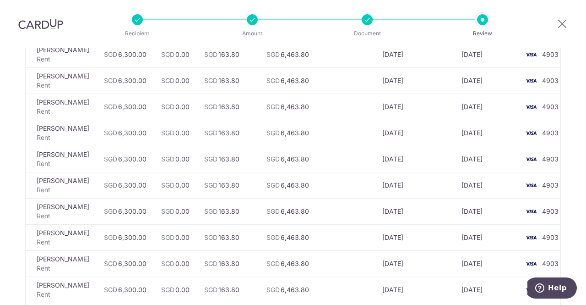
scroll to position [1420, 0]
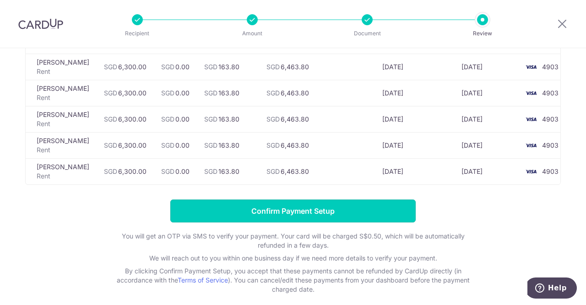
click at [329, 201] on input "Confirm Payment Setup" at bounding box center [293, 210] width 246 height 23
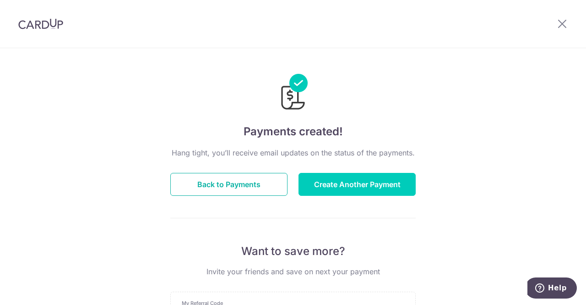
click at [224, 188] on button "Back to Payments" at bounding box center [228, 184] width 117 height 23
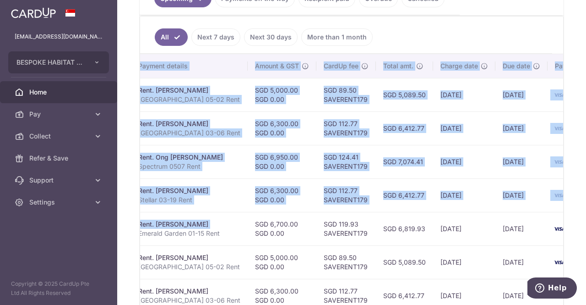
scroll to position [0, 231]
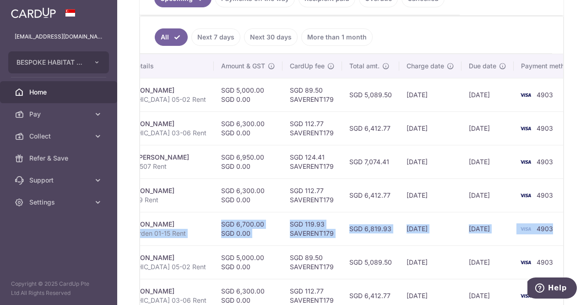
drag, startPoint x: 427, startPoint y: 228, endPoint x: 553, endPoint y: 215, distance: 126.6
click at [554, 214] on tr "Update payment Cancel payment Scheduled for charge txn_5a0ad3ff981 Rent. [PERSO…" at bounding box center [246, 228] width 675 height 33
click at [537, 226] on span "4903" at bounding box center [545, 228] width 16 height 8
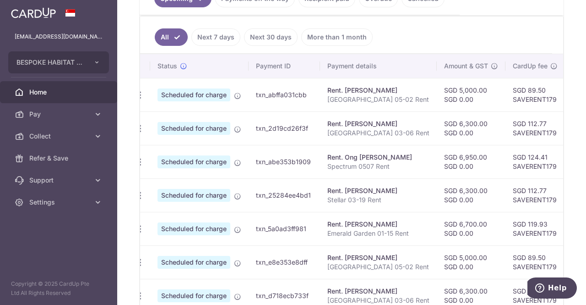
scroll to position [0, 0]
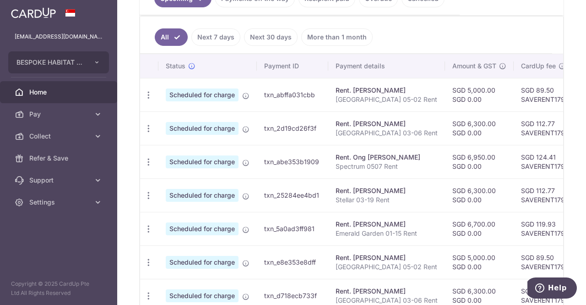
drag, startPoint x: 372, startPoint y: 239, endPoint x: 120, endPoint y: 198, distance: 255.7
click at [120, 198] on div "× Pause Schedule Pause all future payments in this series Pause just this one p…" at bounding box center [351, 152] width 469 height 305
click at [373, 195] on p "Stellar 03-19 Rent" at bounding box center [387, 199] width 102 height 9
click at [373, 86] on div "Rent. [PERSON_NAME]" at bounding box center [387, 90] width 102 height 9
click at [372, 91] on div "Rent. [PERSON_NAME]" at bounding box center [387, 90] width 102 height 9
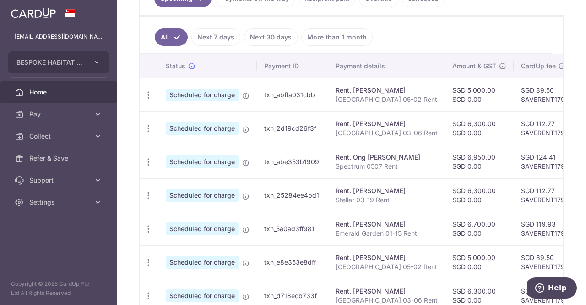
click at [372, 95] on p "[GEOGRAPHIC_DATA] 05-02 Rent" at bounding box center [387, 99] width 102 height 9
click at [420, 92] on td "Rent. [PERSON_NAME] [GEOGRAPHIC_DATA] 05-02 Rent" at bounding box center [386, 94] width 117 height 33
click at [92, 113] on link "Pay" at bounding box center [58, 114] width 117 height 22
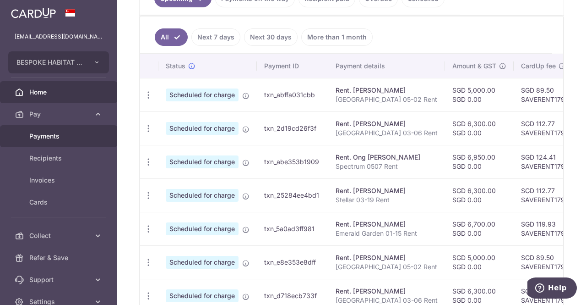
click at [49, 136] on span "Payments" at bounding box center [59, 135] width 60 height 9
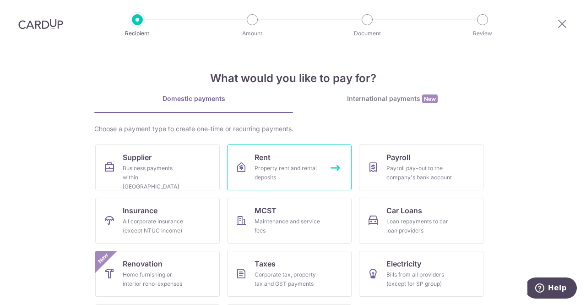
click at [281, 172] on div "Property rent and rental deposits" at bounding box center [288, 173] width 66 height 18
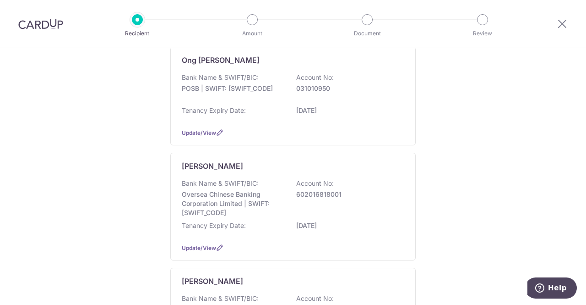
scroll to position [779, 0]
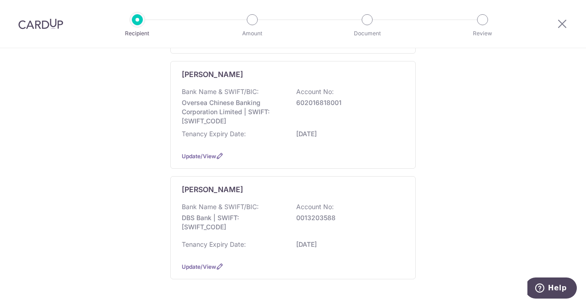
click at [206, 225] on p "DBS Bank | SWIFT: DBSSSGSGXXX" at bounding box center [233, 222] width 103 height 18
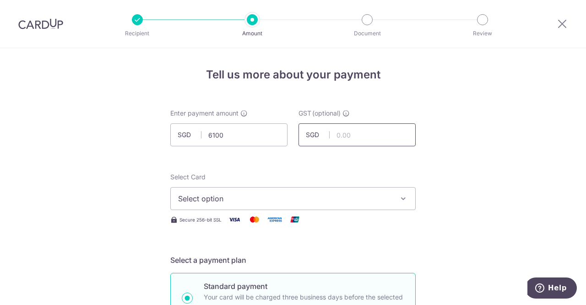
type input "6,100.00"
type input "0.00"
click at [269, 195] on span "Select option" at bounding box center [284, 198] width 213 height 11
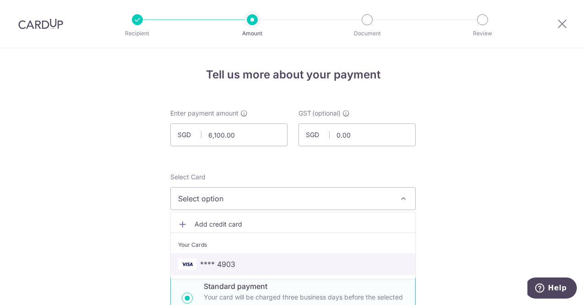
click at [237, 264] on span "**** 4903" at bounding box center [293, 263] width 230 height 11
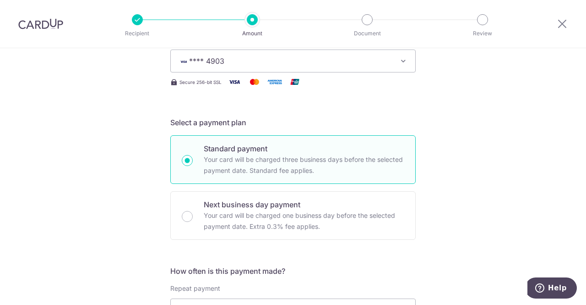
scroll to position [229, 0]
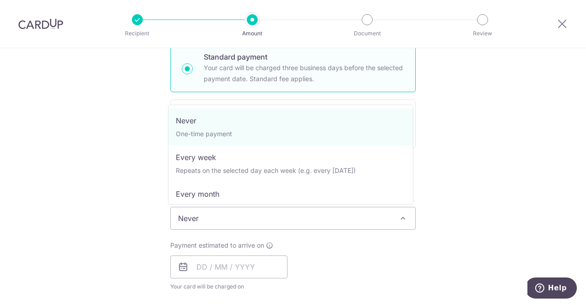
click at [211, 216] on span "Never" at bounding box center [293, 218] width 245 height 22
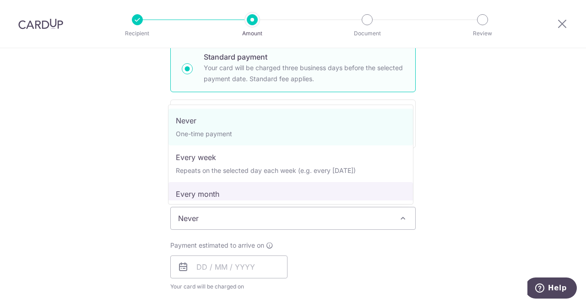
select select "3"
type input "[DATE]"
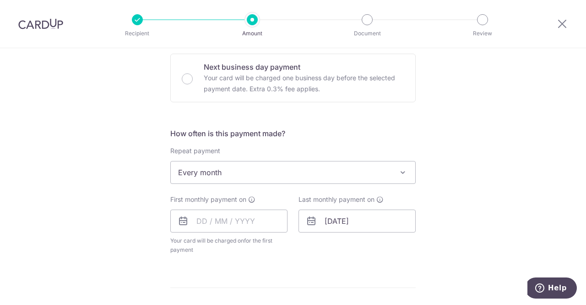
scroll to position [321, 0]
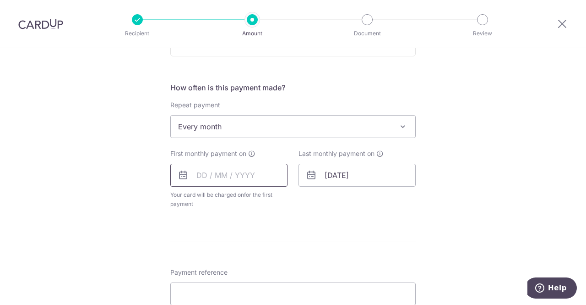
click at [212, 176] on input "text" at bounding box center [228, 175] width 117 height 23
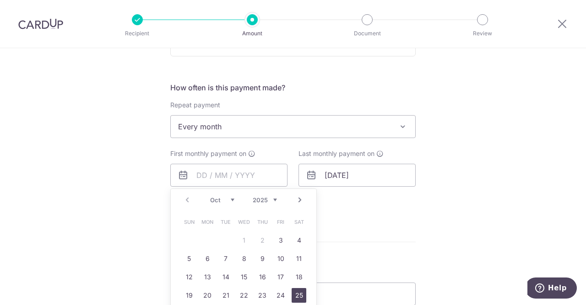
click at [296, 294] on link "25" at bounding box center [299, 295] width 15 height 15
type input "[DATE]"
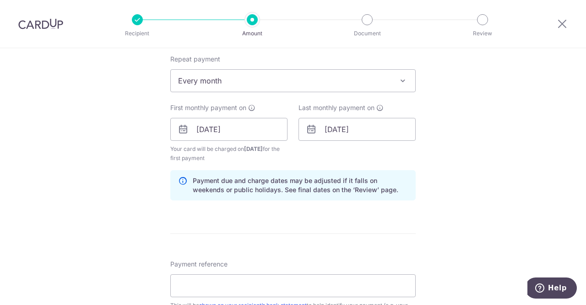
scroll to position [458, 0]
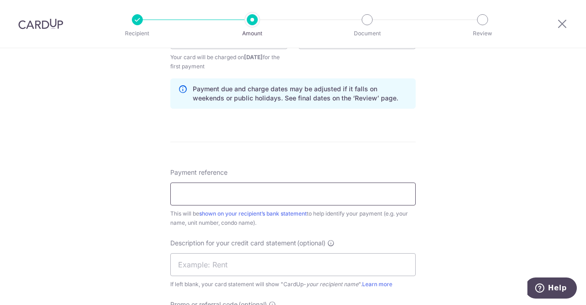
click at [248, 194] on input "Payment reference" at bounding box center [293, 193] width 246 height 23
paste input "Citylights 18-01 Rent"
type input "Citylights 18-01 Rent"
click at [268, 260] on input "text" at bounding box center [293, 264] width 246 height 23
paste input "CL1801 RENT"
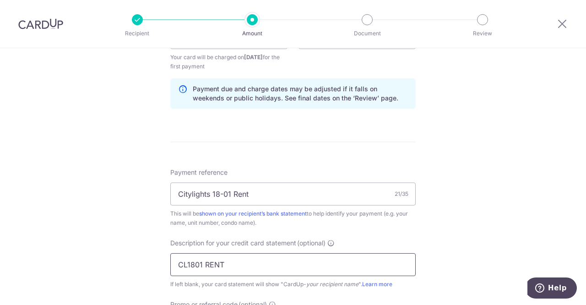
scroll to position [550, 0]
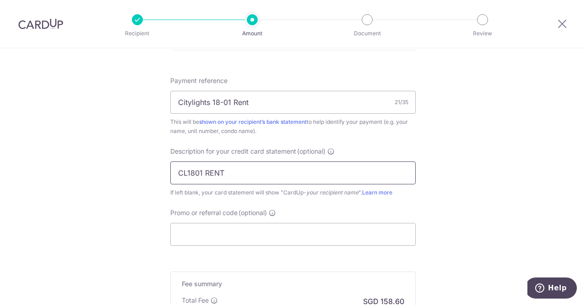
type input "CL1801 RENT"
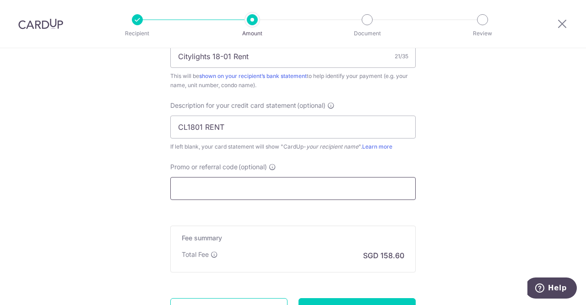
click at [270, 190] on input "Promo or referral code (optional)" at bounding box center [293, 188] width 246 height 23
paste input "SAVERENT179"
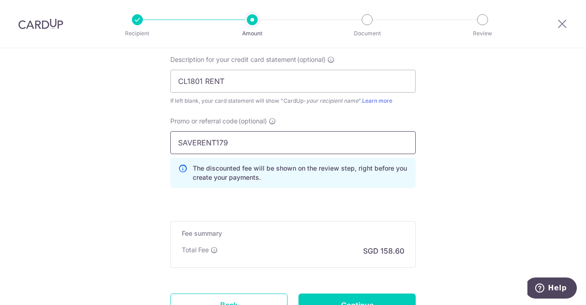
scroll to position [719, 0]
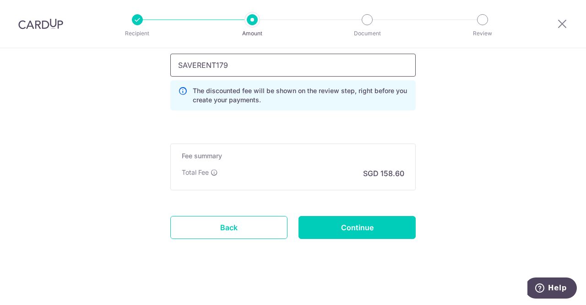
type input "SAVERENT179"
click at [387, 221] on input "Continue" at bounding box center [357, 227] width 117 height 23
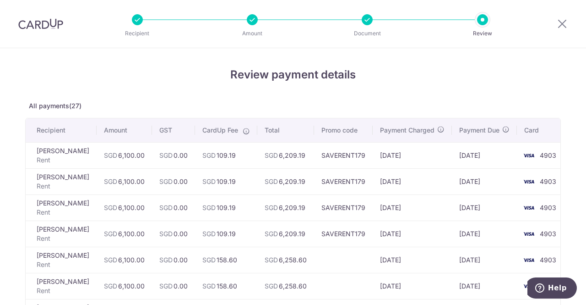
scroll to position [46, 0]
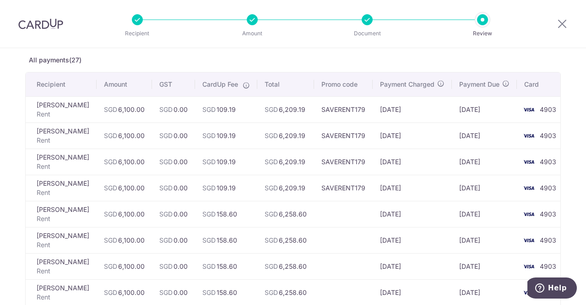
click at [216, 192] on td "SGD 109.19" at bounding box center [226, 188] width 62 height 26
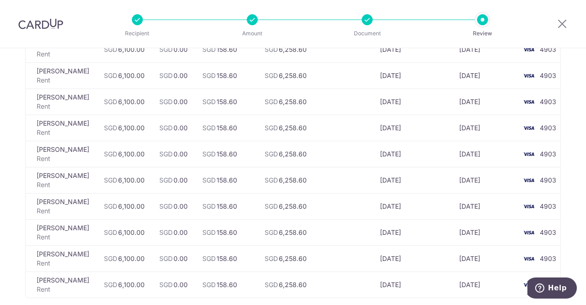
scroll to position [701, 0]
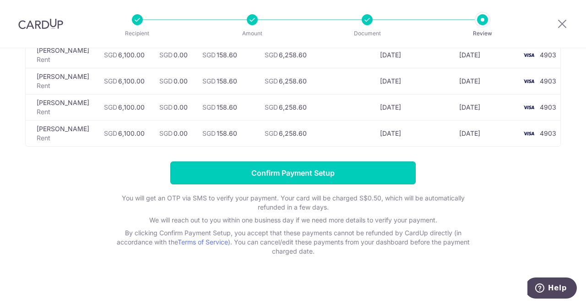
click at [352, 170] on input "Confirm Payment Setup" at bounding box center [293, 172] width 246 height 23
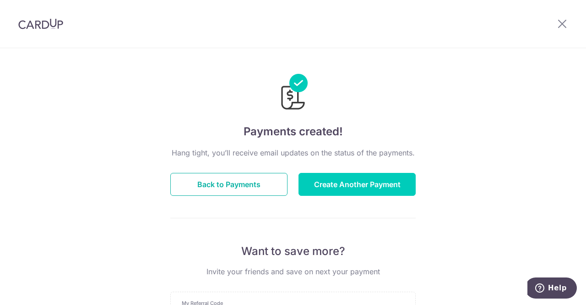
click at [248, 183] on button "Back to Payments" at bounding box center [228, 184] width 117 height 23
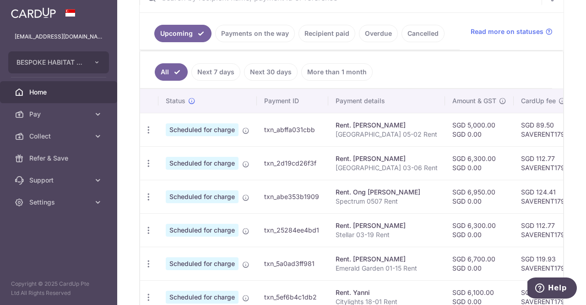
scroll to position [240, 0]
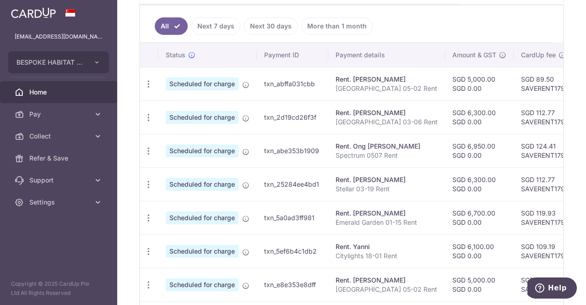
click at [57, 109] on span "Pay" at bounding box center [59, 113] width 60 height 9
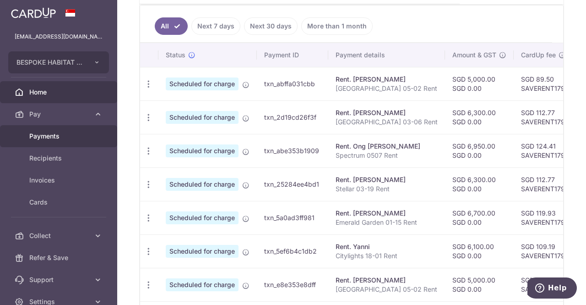
click at [46, 132] on span "Payments" at bounding box center [59, 135] width 60 height 9
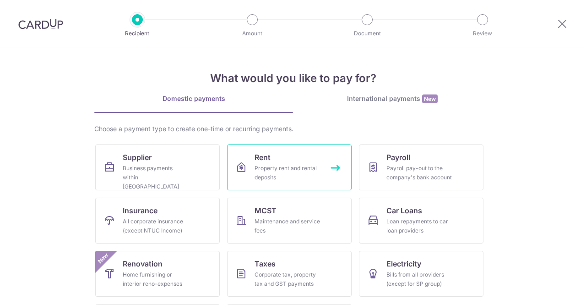
click at [259, 157] on span "Rent" at bounding box center [263, 157] width 16 height 11
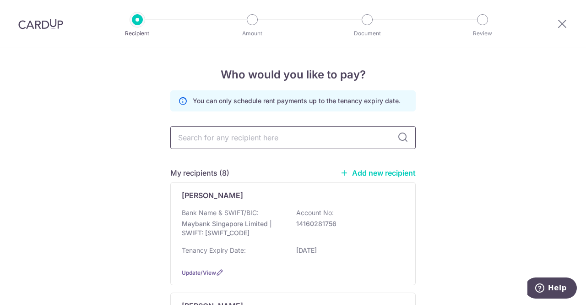
scroll to position [46, 0]
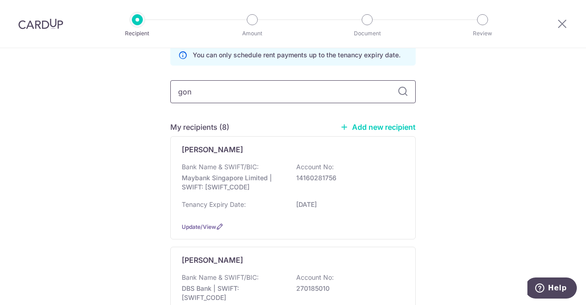
type input "gong"
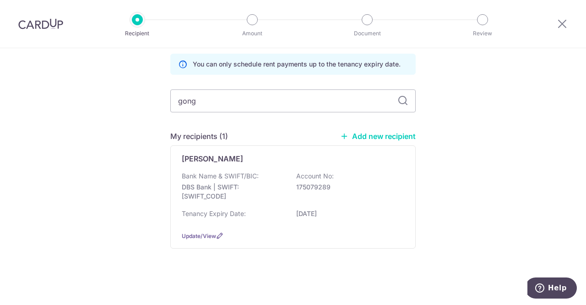
click at [235, 183] on p "DBS Bank | SWIFT: DBSSSGSGXXX" at bounding box center [233, 191] width 103 height 18
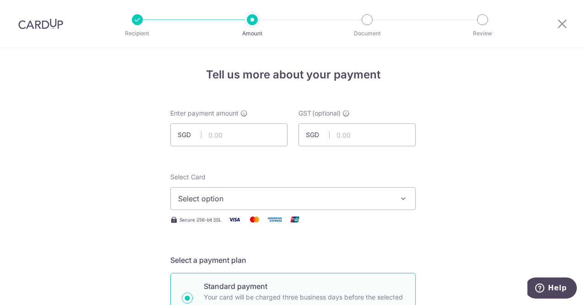
click at [231, 122] on div "Enter payment amount SGD" at bounding box center [228, 128] width 117 height 38
click at [236, 130] on input "text" at bounding box center [228, 134] width 117 height 23
type input "6,000.00"
type input "0.00"
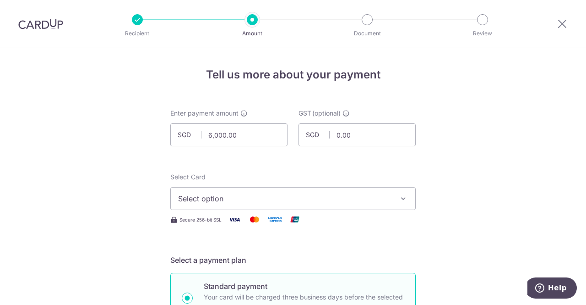
drag, startPoint x: 225, startPoint y: 197, endPoint x: 228, endPoint y: 202, distance: 5.7
click at [225, 197] on span "Select option" at bounding box center [284, 198] width 213 height 11
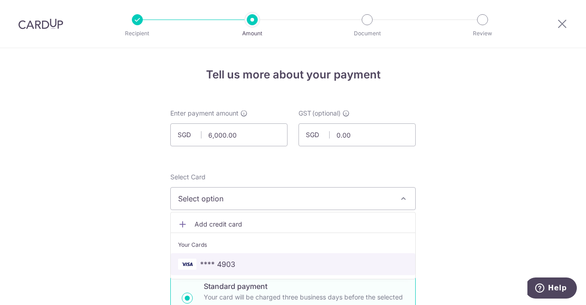
click at [224, 266] on span "**** 4903" at bounding box center [217, 263] width 35 height 11
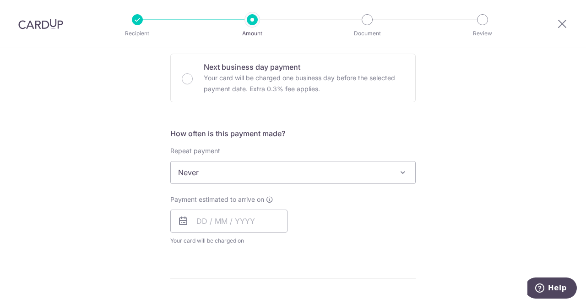
scroll to position [321, 0]
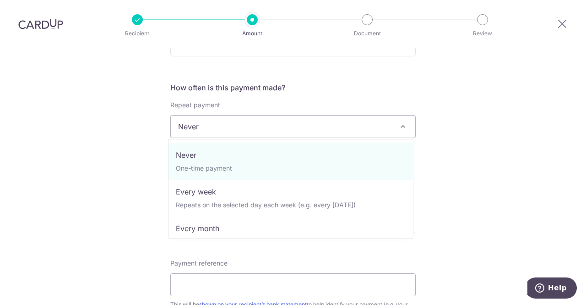
click at [227, 136] on span "Never" at bounding box center [293, 126] width 245 height 22
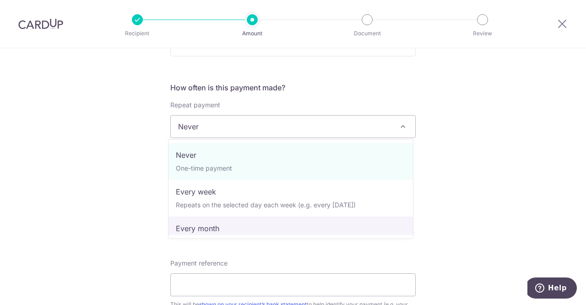
select select "3"
type input "24/02/2029"
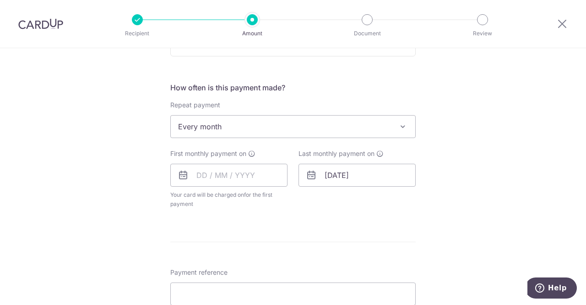
scroll to position [412, 0]
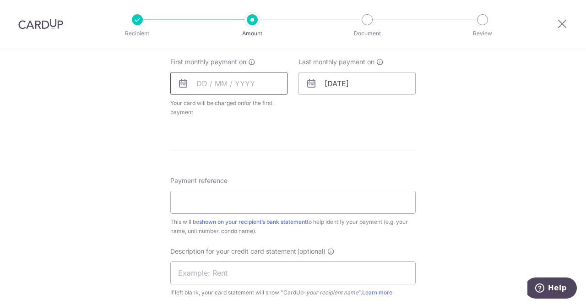
click at [202, 80] on input "text" at bounding box center [228, 83] width 117 height 23
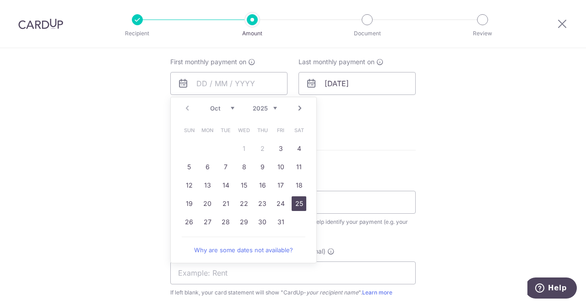
click at [294, 201] on link "25" at bounding box center [299, 203] width 15 height 15
type input "[DATE]"
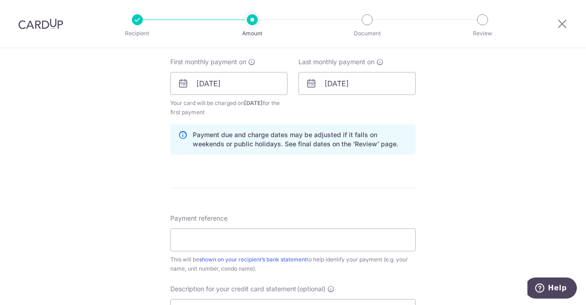
click at [450, 109] on div "Tell us more about your payment Enter payment amount SGD 6,000.00 6000.00 GST (…" at bounding box center [293, 104] width 586 height 937
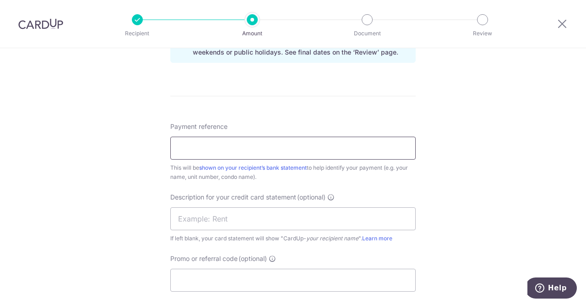
click at [235, 142] on input "Payment reference" at bounding box center [293, 148] width 246 height 23
paste input "[GEOGRAPHIC_DATA] 15-03 Rent"
type input "[GEOGRAPHIC_DATA] 15-03 Rent"
click at [214, 215] on input "text" at bounding box center [293, 218] width 246 height 23
click at [126, 213] on div "Tell us more about your payment Enter payment amount SGD 6,000.00 6000.00 GST (…" at bounding box center [293, 12] width 586 height 937
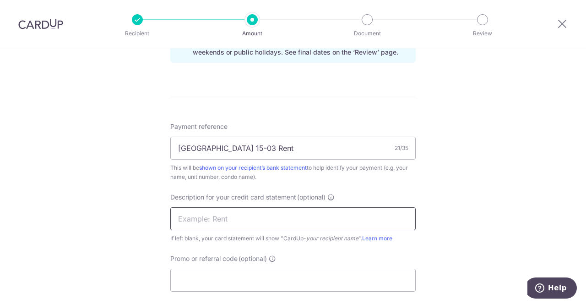
click at [224, 221] on input "text" at bounding box center [293, 218] width 246 height 23
paste input "PARC OASIS 1503"
type input "PARC OASIS 1503"
click at [95, 228] on div "Tell us more about your payment Enter payment amount SGD 6,000.00 6000.00 GST (…" at bounding box center [293, 12] width 586 height 937
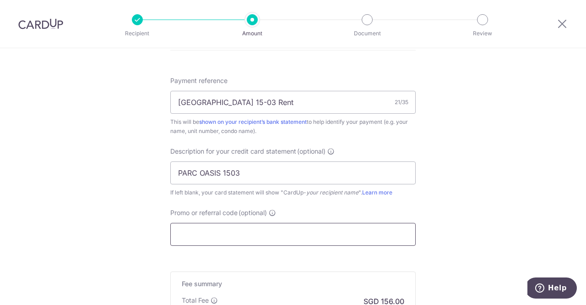
click at [227, 230] on input "Promo or referral code (optional)" at bounding box center [293, 234] width 246 height 23
paste input "SAVERENT179"
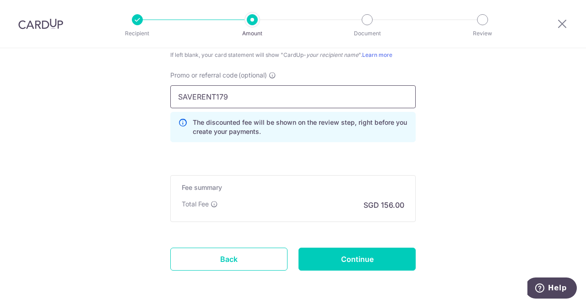
scroll to position [719, 0]
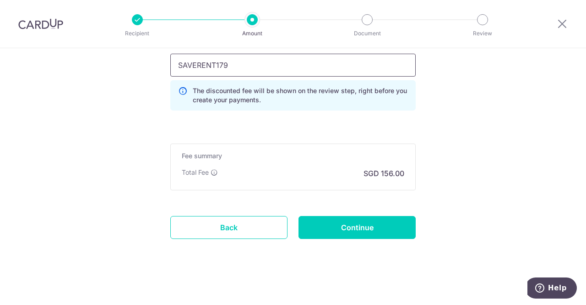
type input "SAVERENT179"
click at [369, 224] on input "Continue" at bounding box center [357, 227] width 117 height 23
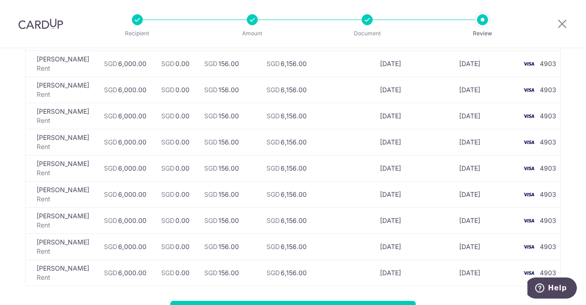
scroll to position [993, 0]
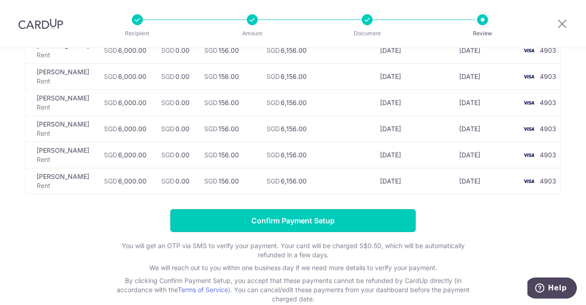
click at [255, 214] on input "Confirm Payment Setup" at bounding box center [293, 220] width 246 height 23
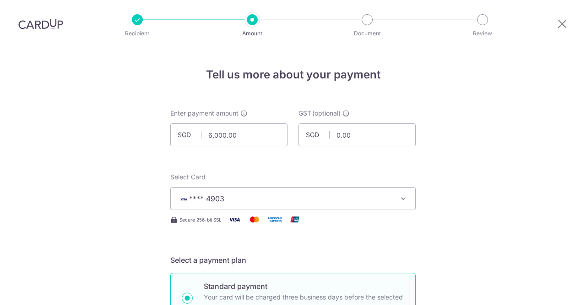
drag, startPoint x: 0, startPoint y: 0, endPoint x: 343, endPoint y: 59, distance: 347.7
click at [18, 20] on img at bounding box center [40, 23] width 45 height 11
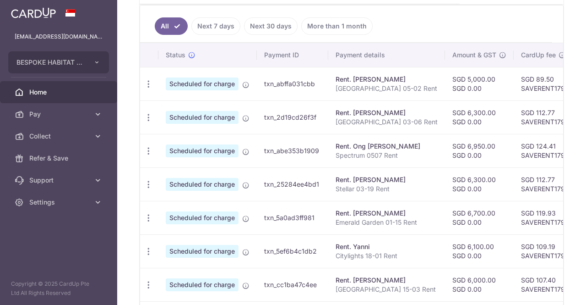
scroll to position [275, 0]
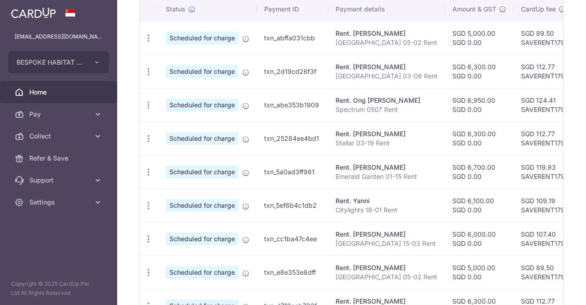
click at [62, 117] on span "Pay" at bounding box center [59, 113] width 60 height 9
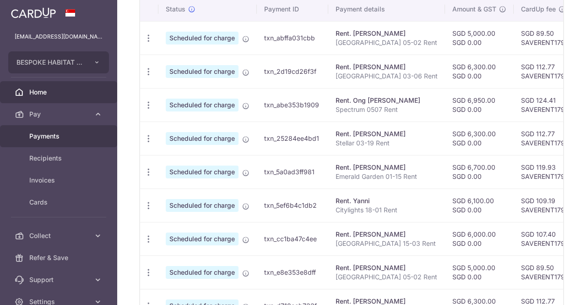
click at [60, 140] on span "Payments" at bounding box center [59, 135] width 60 height 9
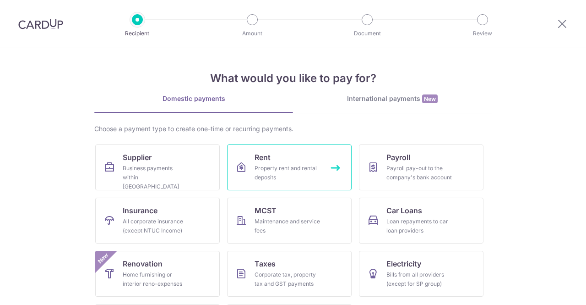
click at [255, 166] on div "Property rent and rental deposits" at bounding box center [288, 173] width 66 height 18
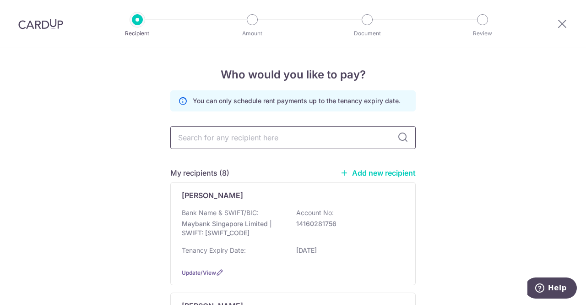
click at [212, 135] on input "text" at bounding box center [293, 137] width 246 height 23
type input "iva"
click at [242, 196] on div "Ivan Poh Delong" at bounding box center [288, 195] width 212 height 11
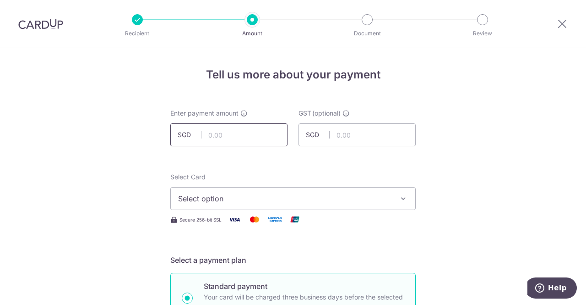
click at [248, 124] on input "text" at bounding box center [228, 134] width 117 height 23
type input "5,600.00"
click at [366, 143] on input "text" at bounding box center [357, 134] width 117 height 23
click at [351, 140] on input "text" at bounding box center [357, 134] width 117 height 23
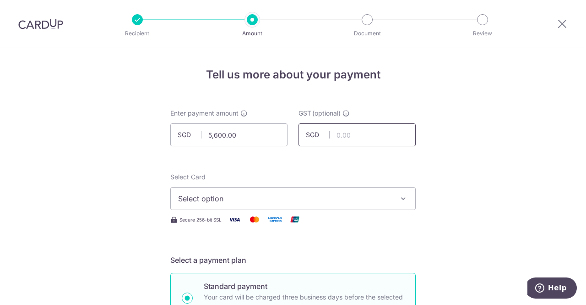
type input "0.00"
click at [201, 197] on span "Select option" at bounding box center [284, 198] width 213 height 11
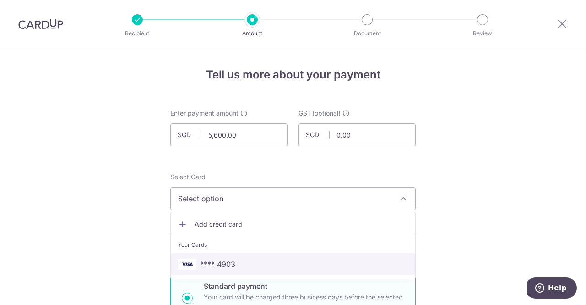
click at [338, 266] on span "**** 4903" at bounding box center [293, 263] width 230 height 11
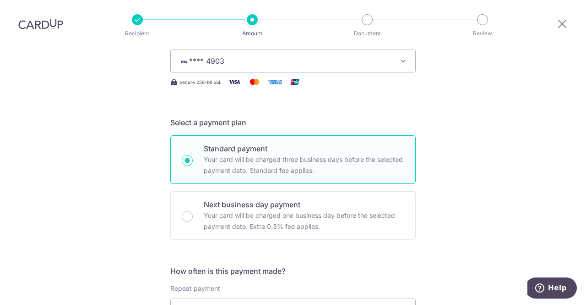
scroll to position [275, 0]
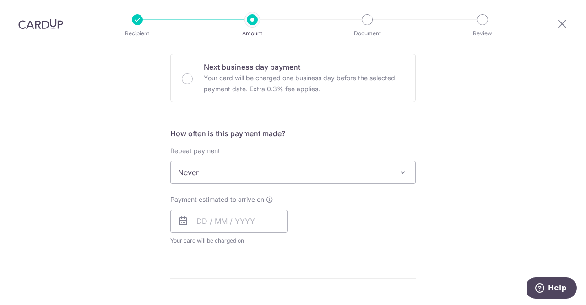
click at [228, 171] on span "Never" at bounding box center [293, 172] width 245 height 22
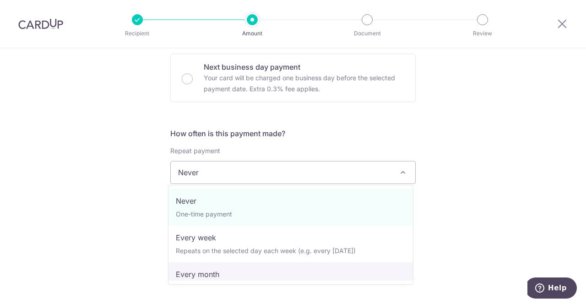
select select "3"
type input "27/01/2029"
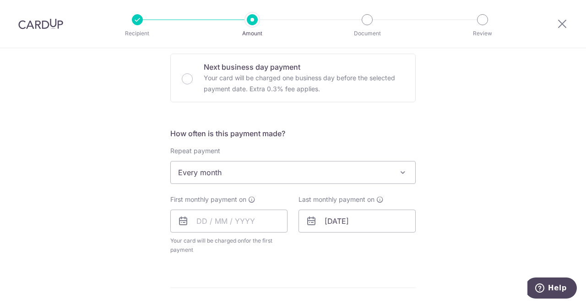
click at [460, 93] on div "Tell us more about your payment Enter payment amount SGD 5,600.00 5600.00 GST (…" at bounding box center [293, 243] width 586 height 940
click at [199, 220] on input "text" at bounding box center [228, 220] width 117 height 23
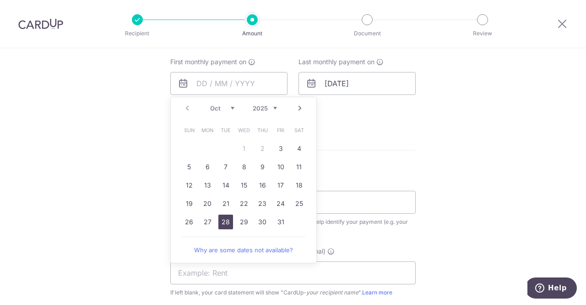
click at [224, 221] on link "28" at bounding box center [226, 221] width 15 height 15
type input "28/10/2025"
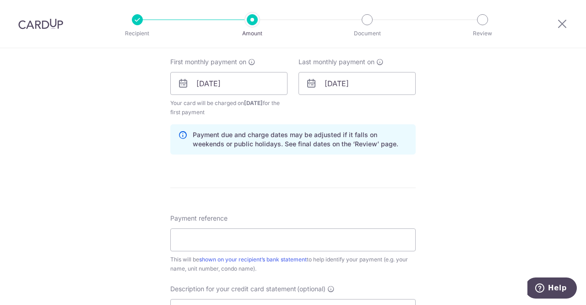
click at [444, 104] on div "Tell us more about your payment Enter payment amount SGD 5,600.00 5600.00 GST (…" at bounding box center [293, 125] width 586 height 978
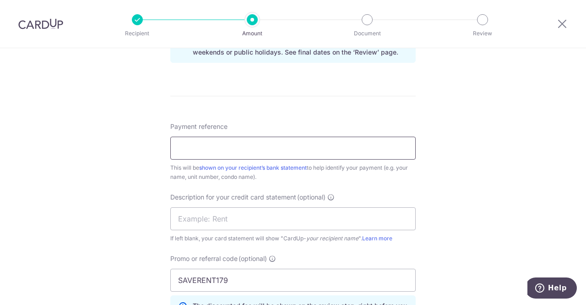
click at [200, 142] on input "Payment reference" at bounding box center [293, 148] width 246 height 23
paste input "The Lakeshore 07-11 Rent"
type input "The Lakeshore 07-11 Rent"
click at [241, 222] on input "text" at bounding box center [293, 218] width 246 height 23
click at [469, 176] on div "Tell us more about your payment Enter payment amount SGD 5,600.00 5600.00 GST (…" at bounding box center [293, 33] width 586 height 978
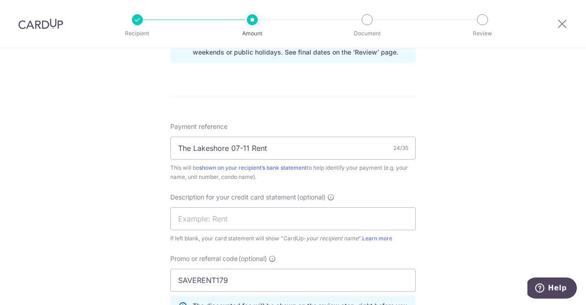
click at [457, 123] on div "Tell us more about your payment Enter payment amount SGD 5,600.00 5600.00 GST (…" at bounding box center [293, 33] width 586 height 978
click at [128, 188] on div "Tell us more about your payment Enter payment amount SGD 5,600.00 5600.00 GST (…" at bounding box center [293, 33] width 586 height 978
click at [203, 219] on input "text" at bounding box center [293, 218] width 246 height 23
click at [224, 220] on input "text" at bounding box center [293, 218] width 246 height 23
paste input "LS0711 RENT"
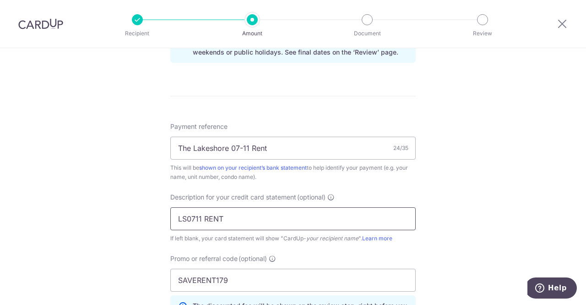
type input "LS0711 RENT"
click at [101, 214] on div "Tell us more about your payment Enter payment amount SGD 5,600.00 5600.00 GST (…" at bounding box center [293, 33] width 586 height 978
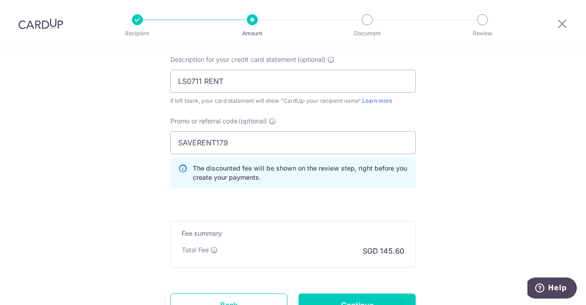
scroll to position [687, 0]
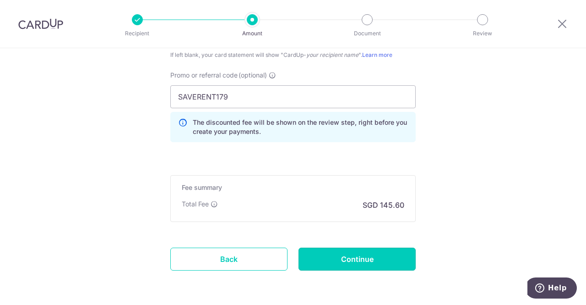
click at [357, 259] on input "Continue" at bounding box center [357, 258] width 117 height 23
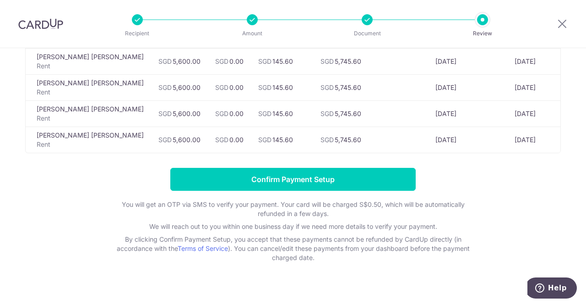
scroll to position [1017, 0]
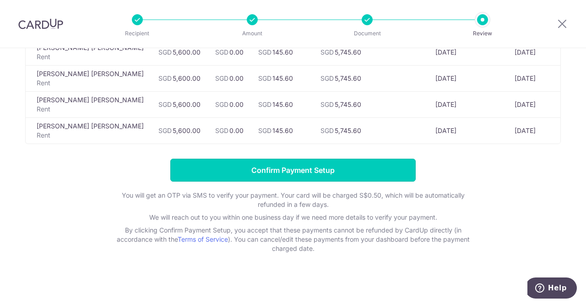
click at [328, 166] on input "Confirm Payment Setup" at bounding box center [293, 170] width 246 height 23
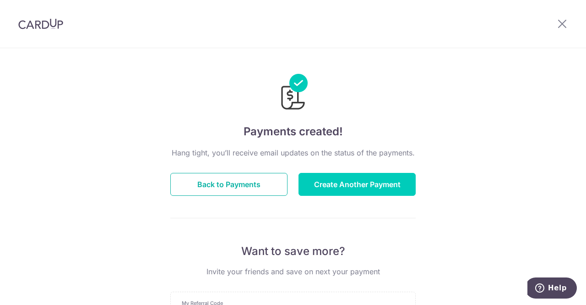
click at [251, 182] on button "Back to Payments" at bounding box center [228, 184] width 117 height 23
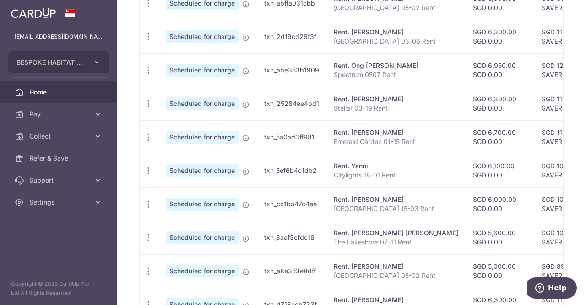
scroll to position [183, 0]
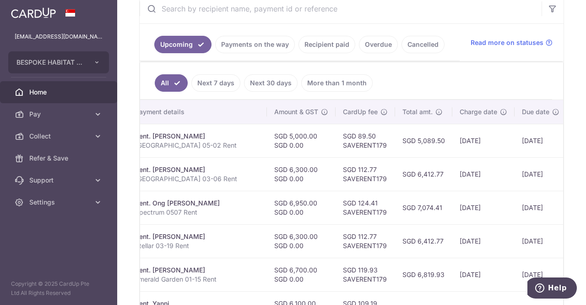
drag, startPoint x: 529, startPoint y: 129, endPoint x: 550, endPoint y: 131, distance: 21.2
click at [555, 129] on tr "Update payment Cancel payment Scheduled for charge txn_abffa031cbb Rent. Gajadh…" at bounding box center [288, 140] width 695 height 33
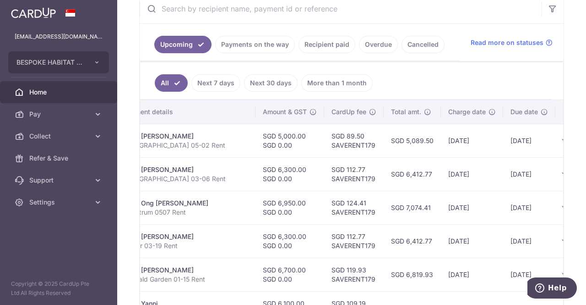
click at [503, 132] on td "15/10/2025" at bounding box center [529, 140] width 52 height 33
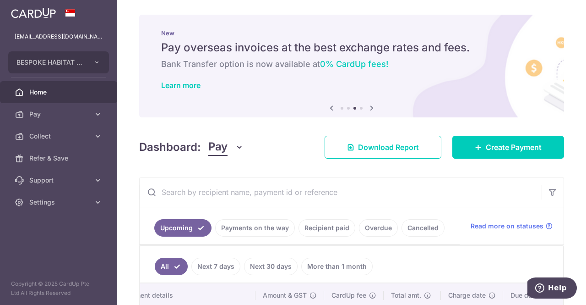
click at [66, 118] on span "Pay" at bounding box center [59, 113] width 60 height 9
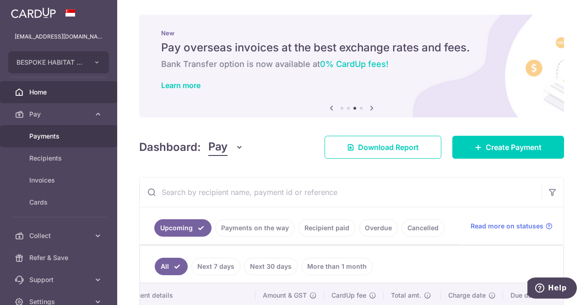
click at [58, 135] on span "Payments" at bounding box center [59, 135] width 60 height 9
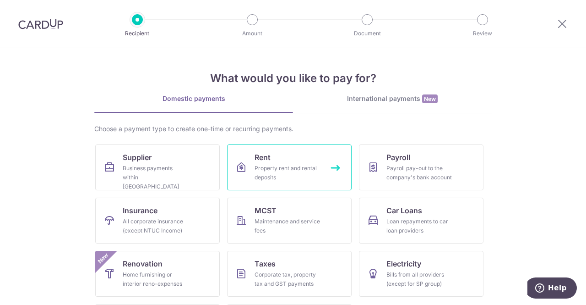
click at [258, 179] on div "Property rent and rental deposits" at bounding box center [288, 173] width 66 height 18
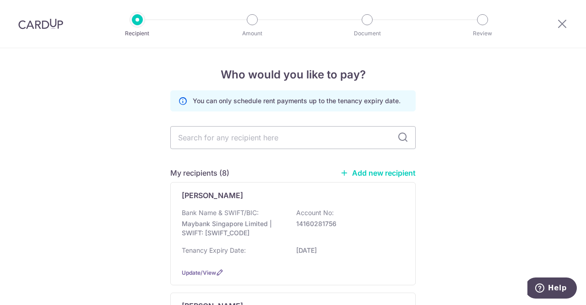
click at [377, 174] on link "Add new recipient" at bounding box center [378, 172] width 76 height 9
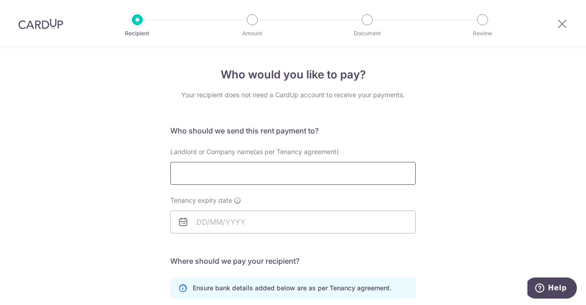
click at [253, 178] on input "Landlord or Company name(as per Tenancy agreement)" at bounding box center [293, 173] width 246 height 23
paste input "Jimmy Cheng Ee Meng"
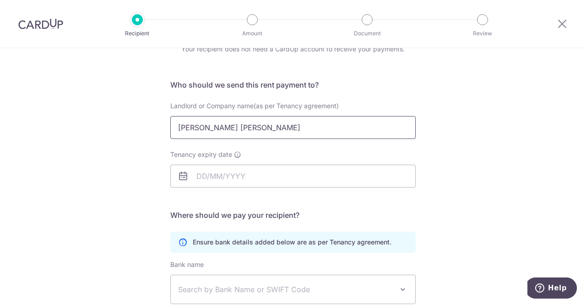
type input "Jimmy Cheng Ee Meng"
click at [196, 177] on input "Tenancy expiry date" at bounding box center [293, 175] width 246 height 23
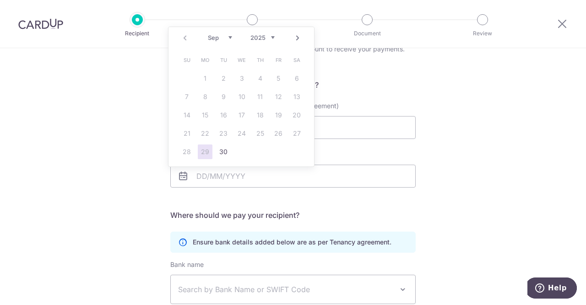
click at [272, 35] on select "2025 2026 2027 2028 2029 2030 2031 2032 2033 2034 2035" at bounding box center [263, 37] width 24 height 7
click at [185, 155] on link "23" at bounding box center [187, 151] width 15 height 15
type input "[DATE]"
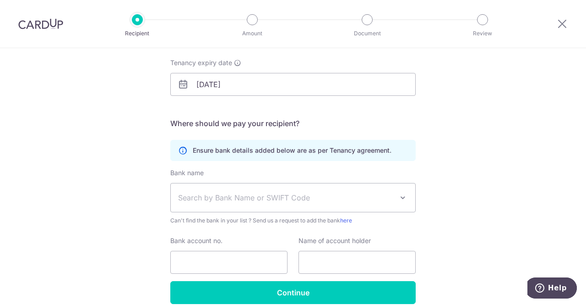
scroll to position [179, 0]
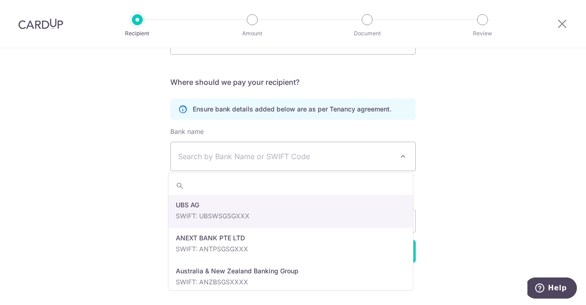
click at [189, 160] on span "Search by Bank Name or SWIFT Code" at bounding box center [285, 156] width 215 height 11
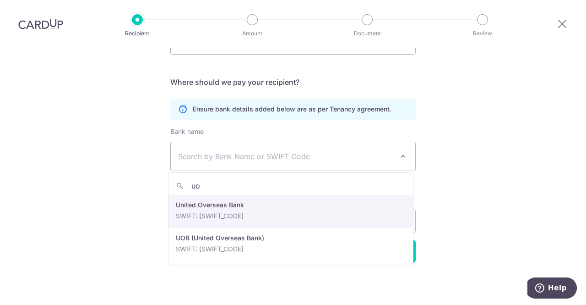
type input "uob"
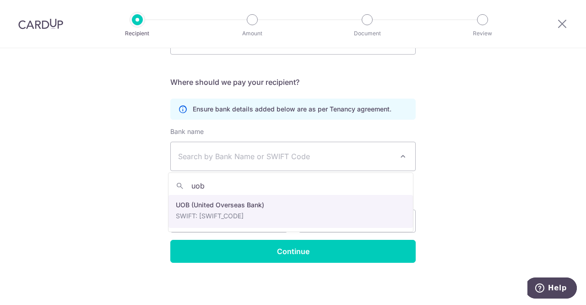
select select "18"
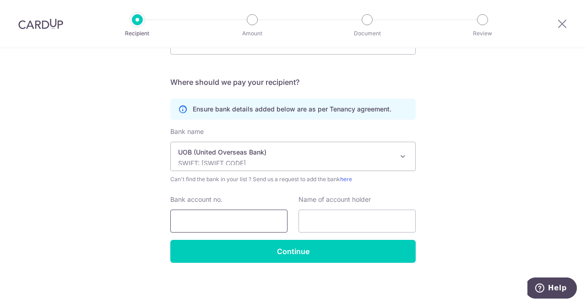
click at [185, 224] on input "Bank account no." at bounding box center [228, 220] width 117 height 23
type input "3"
drag, startPoint x: 239, startPoint y: 213, endPoint x: 216, endPoint y: 215, distance: 23.0
click at [216, 215] on input "339305750.3" at bounding box center [228, 220] width 117 height 23
click at [217, 216] on input "339305750.3" at bounding box center [228, 220] width 117 height 23
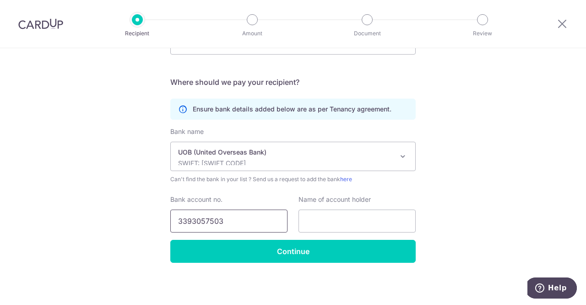
type input "3393057503"
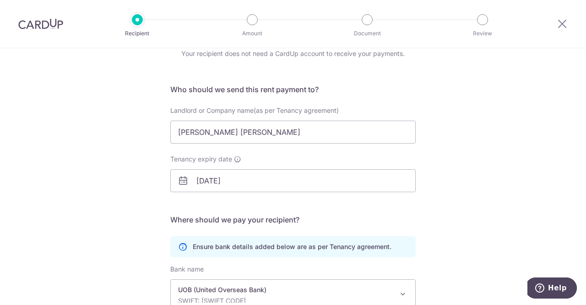
scroll to position [0, 0]
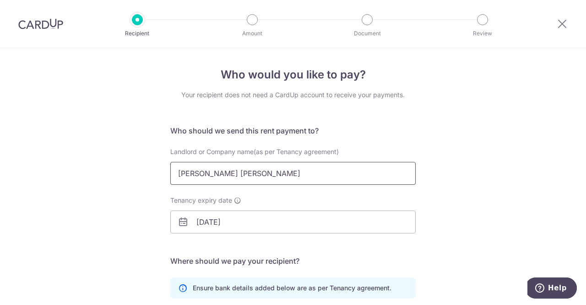
drag, startPoint x: 235, startPoint y: 174, endPoint x: 168, endPoint y: 172, distance: 66.5
click at [170, 172] on input "Jimmy Cheng Ee Meng" at bounding box center [293, 173] width 246 height 23
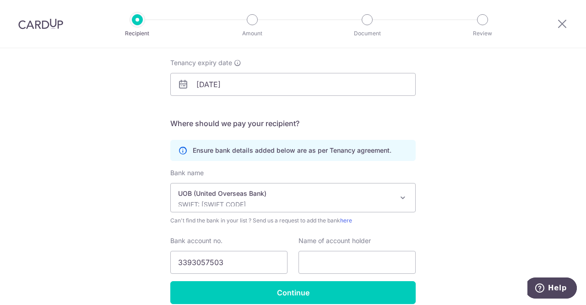
scroll to position [179, 0]
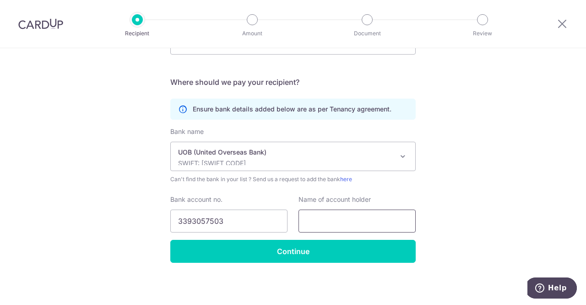
click at [336, 223] on input "text" at bounding box center [357, 220] width 117 height 23
paste input "Jimmy Cheng Ee Meng"
type input "Jimmy Cheng Ee Meng"
click at [308, 246] on input "Continue" at bounding box center [293, 251] width 246 height 23
click at [287, 246] on input "Continue" at bounding box center [293, 251] width 246 height 23
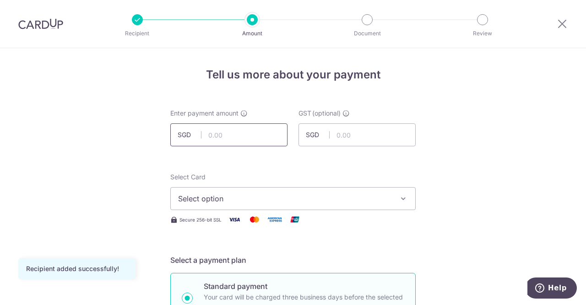
click at [233, 134] on input "text" at bounding box center [228, 134] width 117 height 23
type input "3,000.00"
type input "0.00"
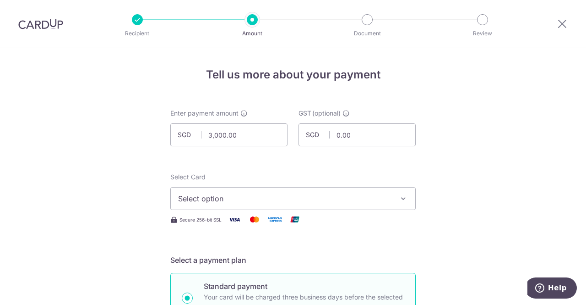
click at [255, 194] on span "Select option" at bounding box center [284, 198] width 213 height 11
click at [198, 199] on span "Select option" at bounding box center [284, 198] width 213 height 11
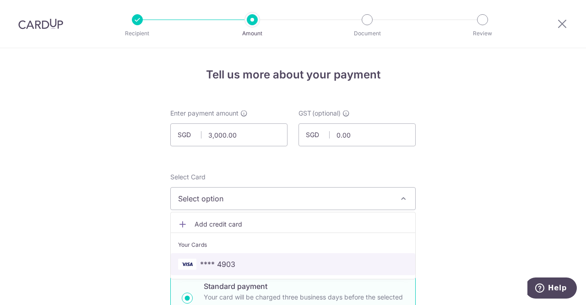
click at [218, 266] on span "**** 4903" at bounding box center [217, 263] width 35 height 11
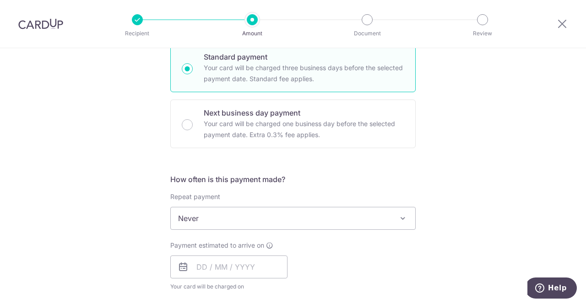
scroll to position [321, 0]
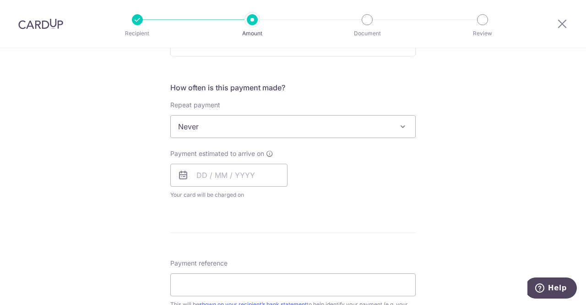
click at [192, 124] on span "Never" at bounding box center [293, 126] width 245 height 22
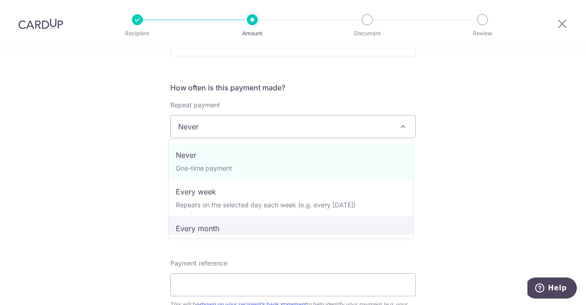
select select "3"
type input "[DATE]"
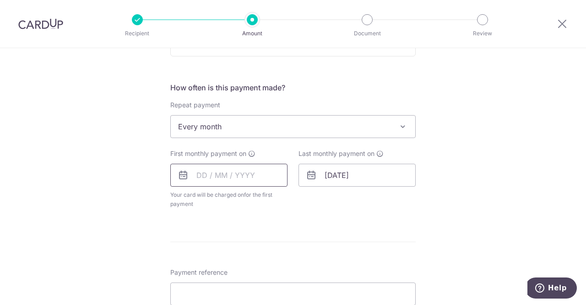
click at [193, 171] on input "text" at bounding box center [228, 175] width 117 height 23
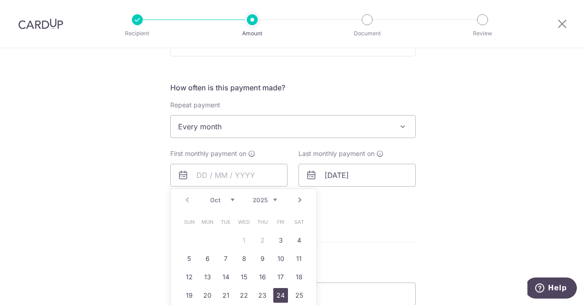
click at [277, 289] on link "24" at bounding box center [280, 295] width 15 height 15
type input "[DATE]"
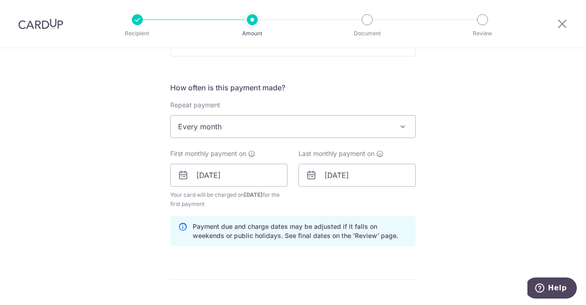
click at [482, 164] on div "Tell us more about your payment Enter payment amount SGD 3,000.00 3000.00 GST (…" at bounding box center [293, 195] width 586 height 937
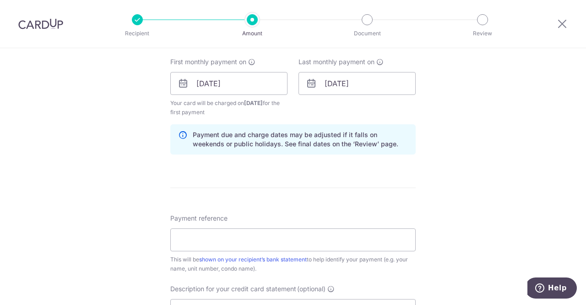
scroll to position [504, 0]
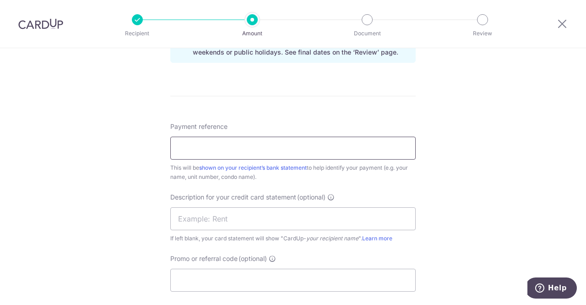
click at [219, 147] on input "Payment reference" at bounding box center [293, 148] width 246 height 23
click at [228, 145] on input "Smart Suites 0101" at bounding box center [293, 148] width 246 height 23
click at [251, 151] on input "Smart Suites 01-01" at bounding box center [293, 148] width 246 height 23
type input "Smart Suites 01-01 Rent"
click at [269, 99] on form "Enter payment amount SGD 3,000.00 3000.00 GST (optional) SGD 0.00 0.00 Recipien…" at bounding box center [293, 21] width 246 height 833
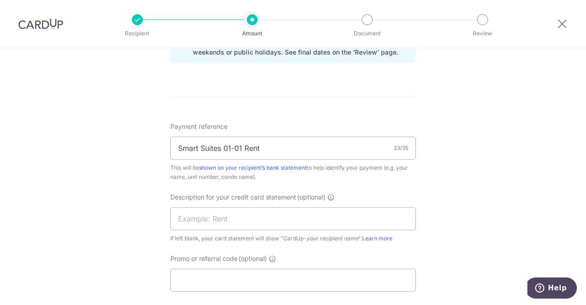
scroll to position [596, 0]
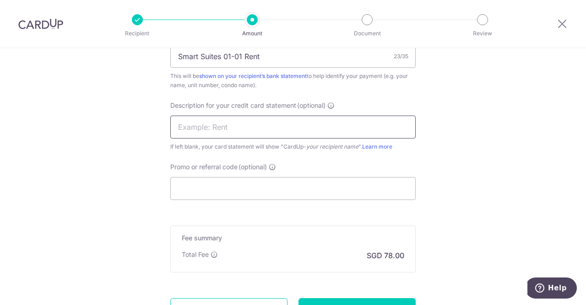
click at [198, 124] on input "text" at bounding box center [293, 126] width 246 height 23
click at [207, 127] on input "SS0101 Rent" at bounding box center [293, 126] width 246 height 23
type input "SS0101 RENT"
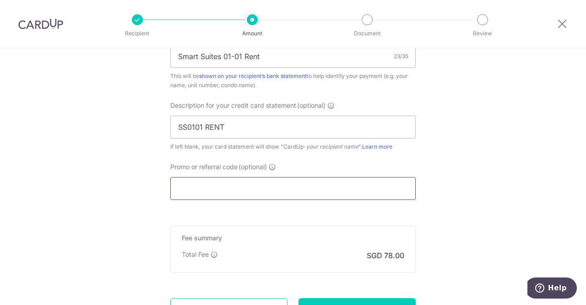
click at [200, 188] on input "Promo or referral code (optional)" at bounding box center [293, 188] width 246 height 23
click at [238, 189] on input "Promo or referral code (optional)" at bounding box center [293, 188] width 246 height 23
paste input "SAVERENT179"
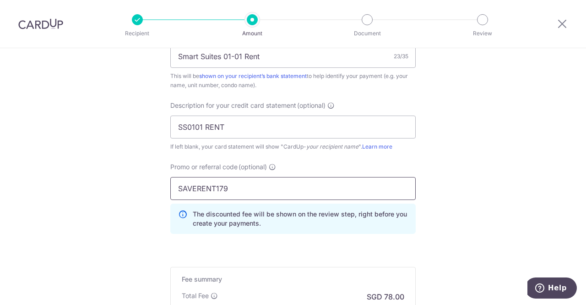
type input "SAVERENT179"
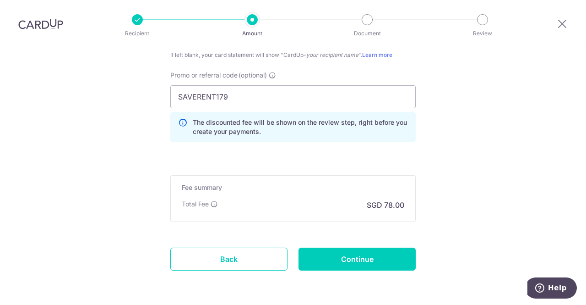
scroll to position [719, 0]
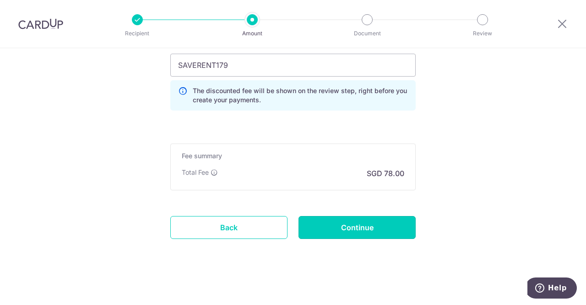
click at [363, 227] on input "Continue" at bounding box center [357, 227] width 117 height 23
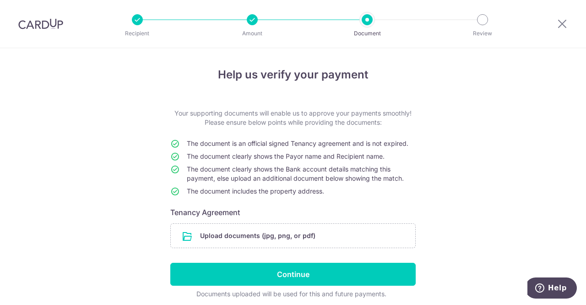
scroll to position [36, 0]
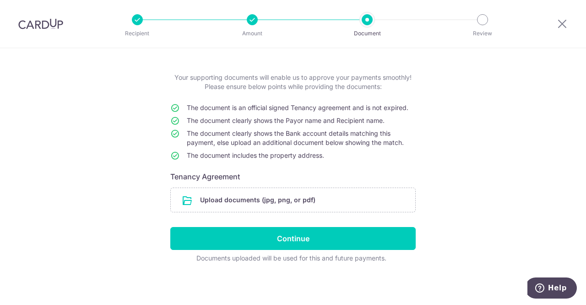
click at [275, 187] on form "Your supporting documents will enable us to approve your payments smoothly! Ple…" at bounding box center [293, 168] width 246 height 190
click at [275, 197] on input "file" at bounding box center [293, 200] width 245 height 24
click at [514, 120] on div "Help us verify your payment Your supporting documents will enable us to approve…" at bounding box center [293, 158] width 586 height 293
